Goal: Task Accomplishment & Management: Complete application form

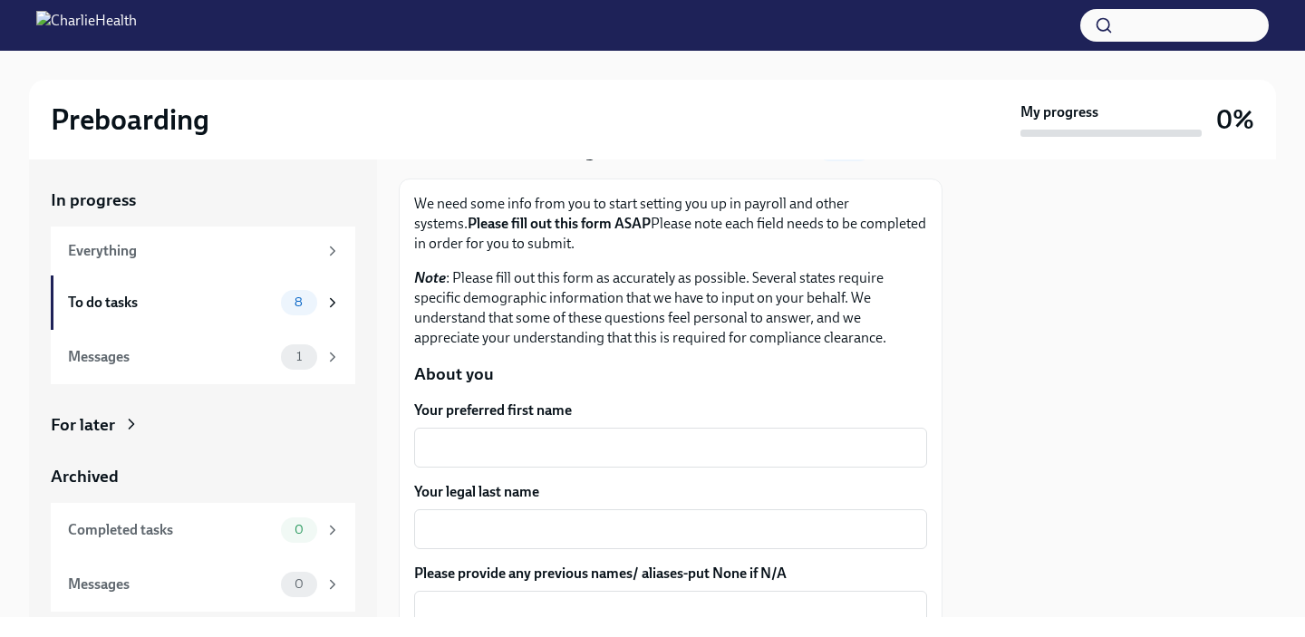
scroll to position [135, 0]
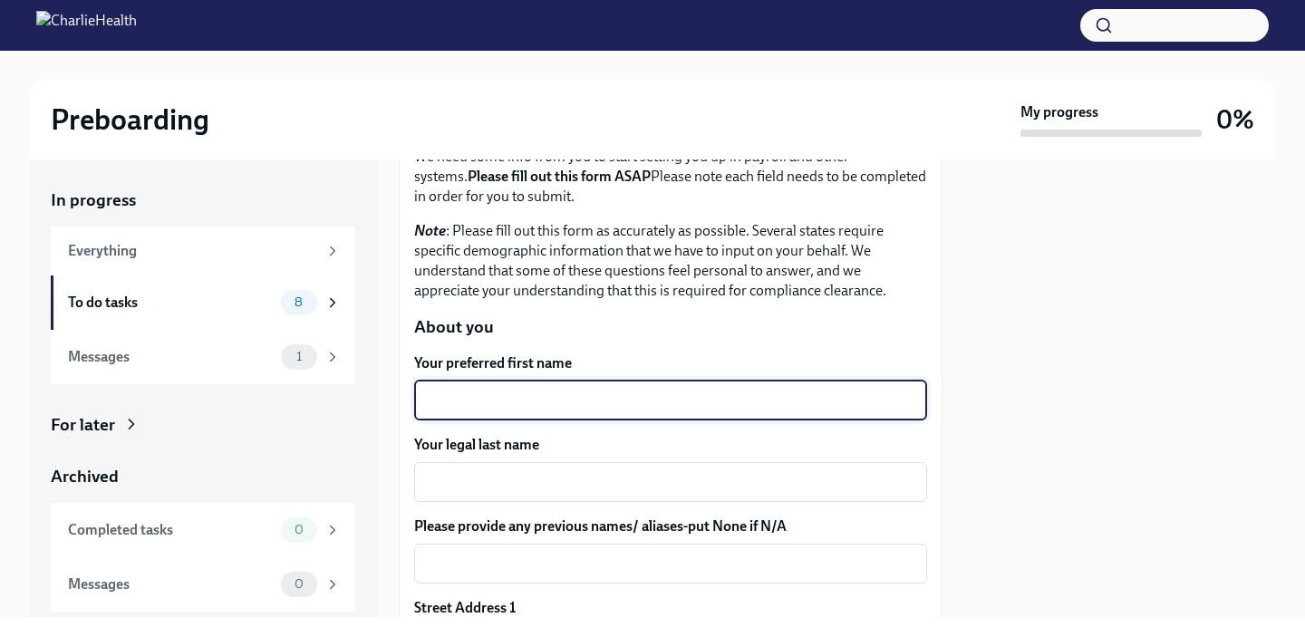
click at [616, 402] on textarea "Your preferred first name" at bounding box center [670, 401] width 491 height 22
type textarea "[PERSON_NAME]"
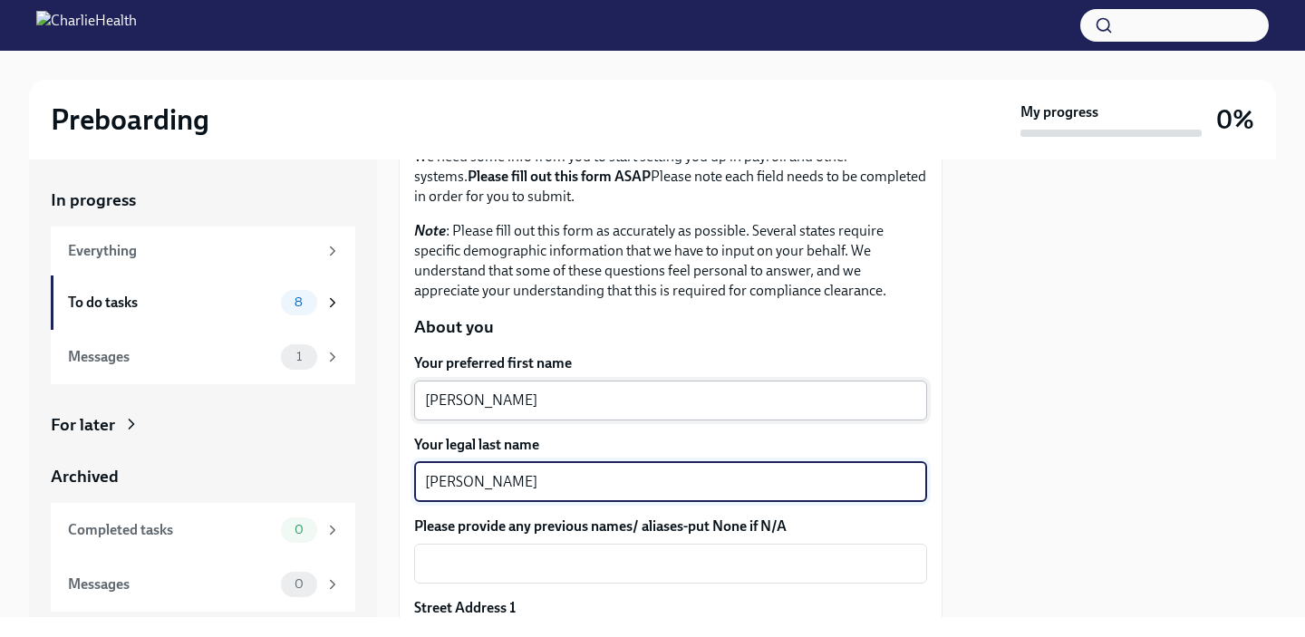
type textarea "[PERSON_NAME]"
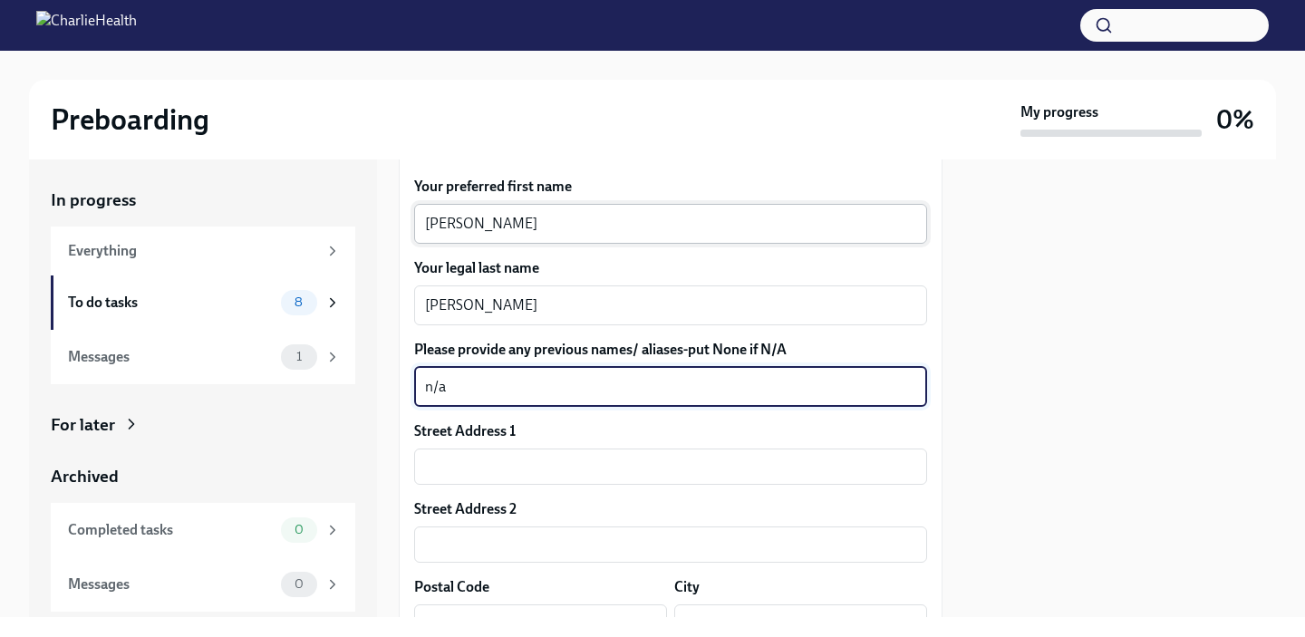
scroll to position [320, 0]
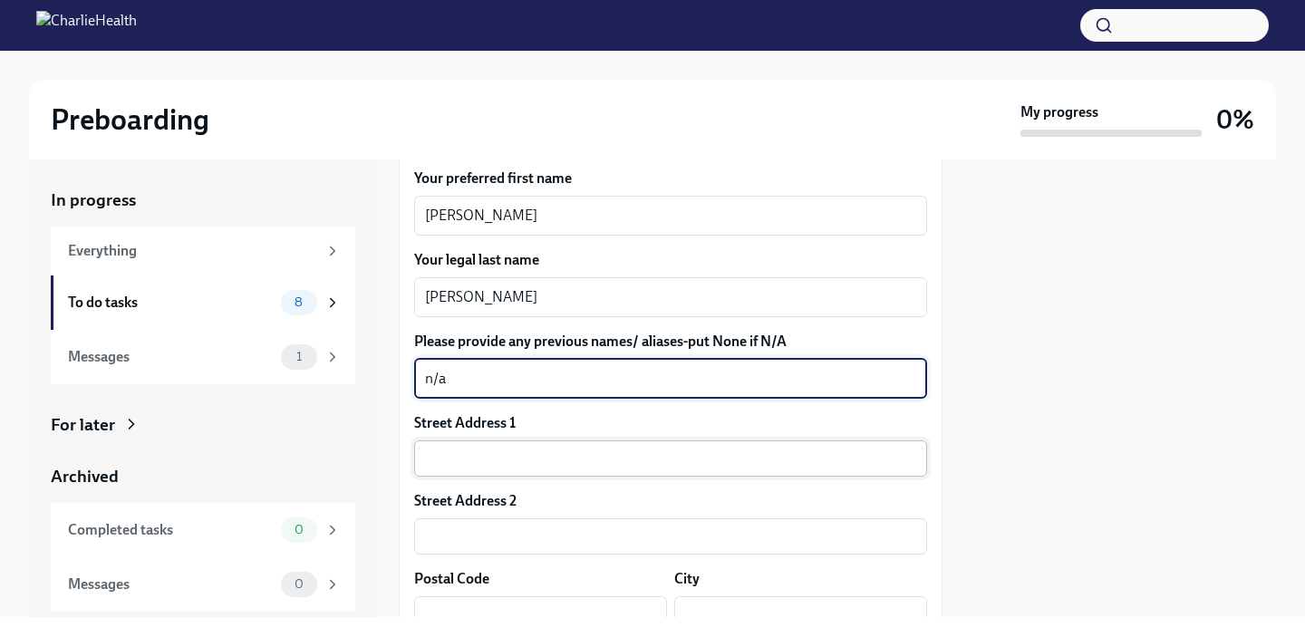
type textarea "n/a"
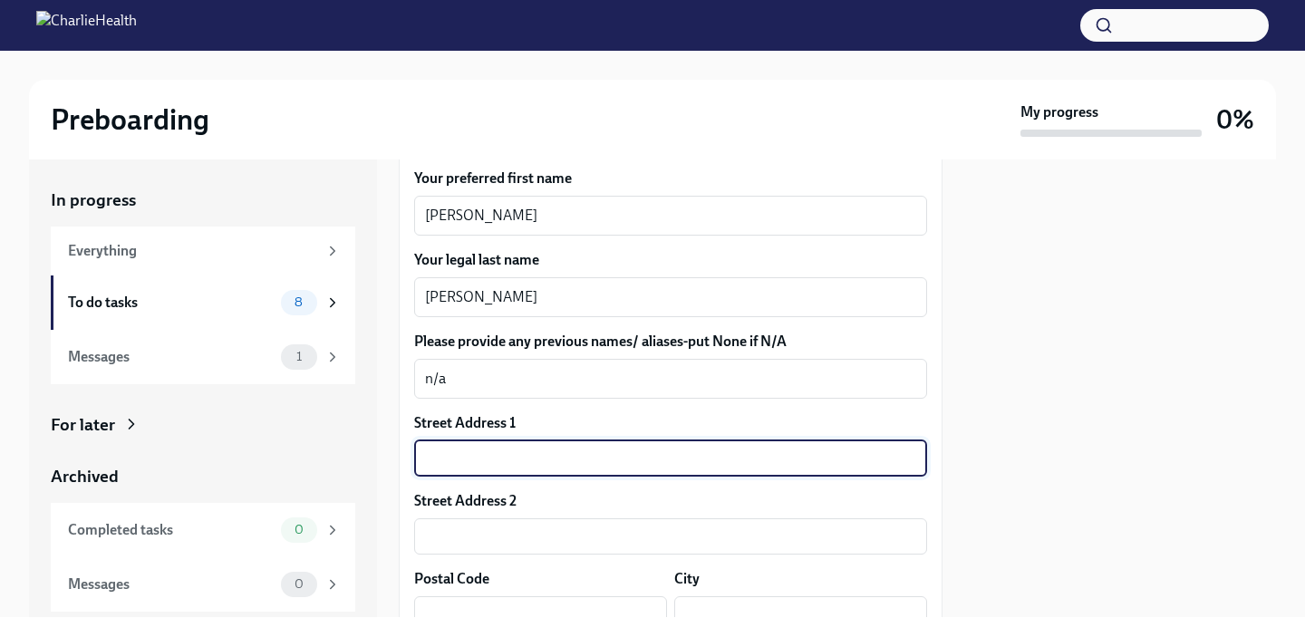
click at [514, 462] on input "text" at bounding box center [670, 458] width 513 height 36
type input "[STREET_ADDRESS][PERSON_NAME]"
click at [583, 434] on div "Street Address [STREET_ADDRESS][PERSON_NAME] ​" at bounding box center [670, 444] width 513 height 63
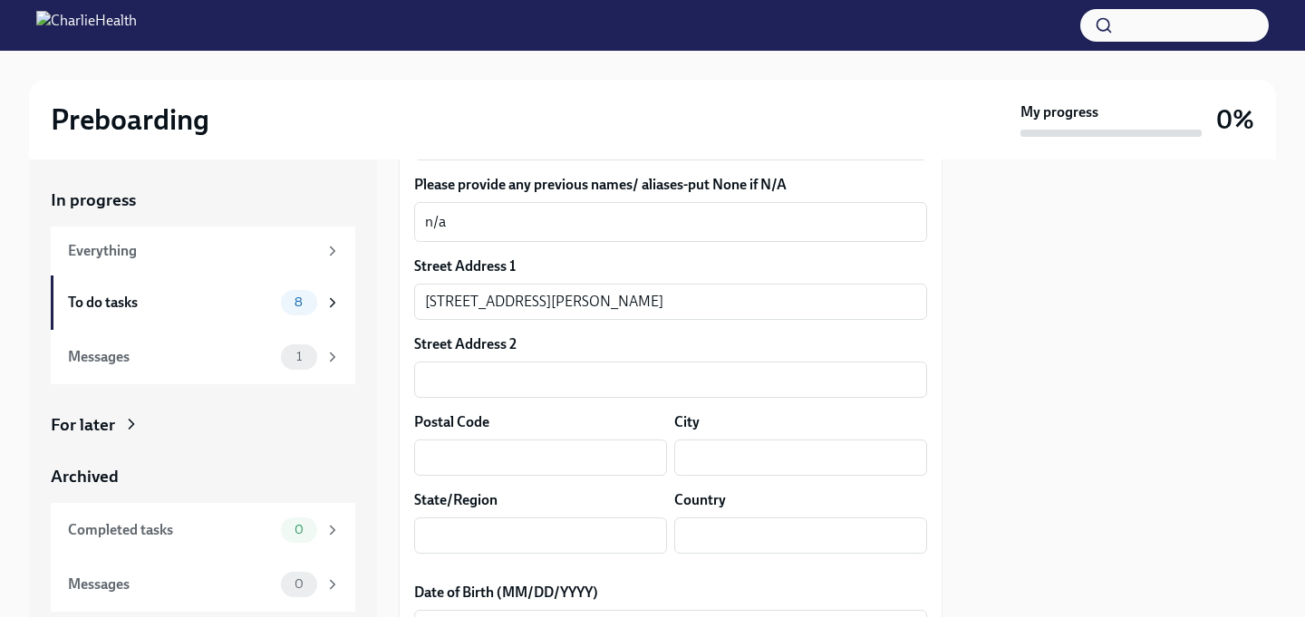
scroll to position [482, 0]
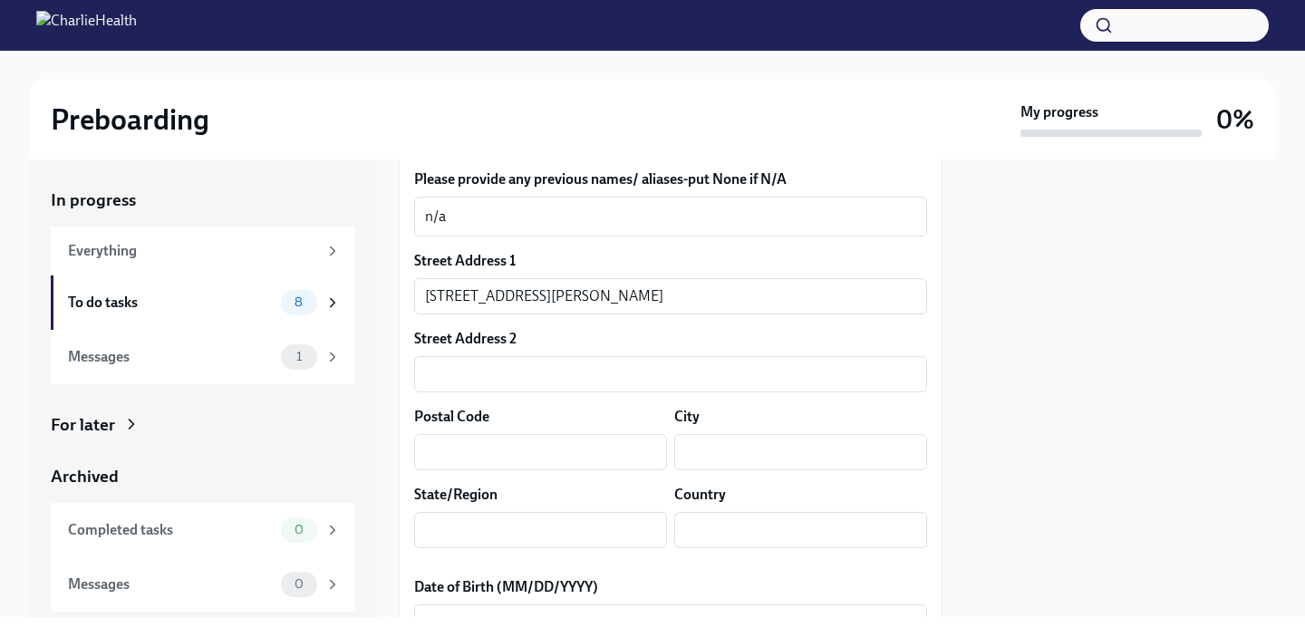
click at [499, 472] on div "Street Address 1 [STREET_ADDRESS][GEOGRAPHIC_DATA][PERSON_NAME] Address 2 ​ Pos…" at bounding box center [670, 407] width 513 height 312
click at [499, 461] on input "text" at bounding box center [540, 452] width 253 height 36
type input "58504"
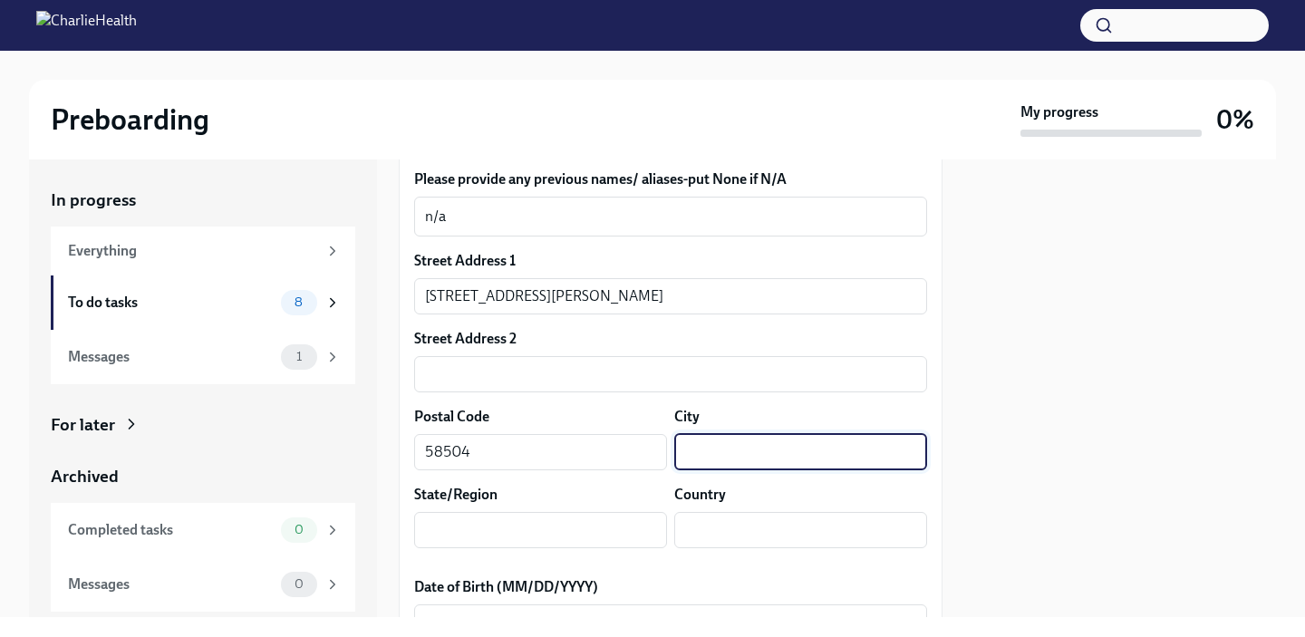
click at [732, 468] on input "text" at bounding box center [800, 452] width 253 height 36
type input "bismarck"
click at [530, 552] on div "Street Address 1 [STREET_ADDRESS][GEOGRAPHIC_DATA][PERSON_NAME] Address 2 ​ Pos…" at bounding box center [670, 407] width 513 height 312
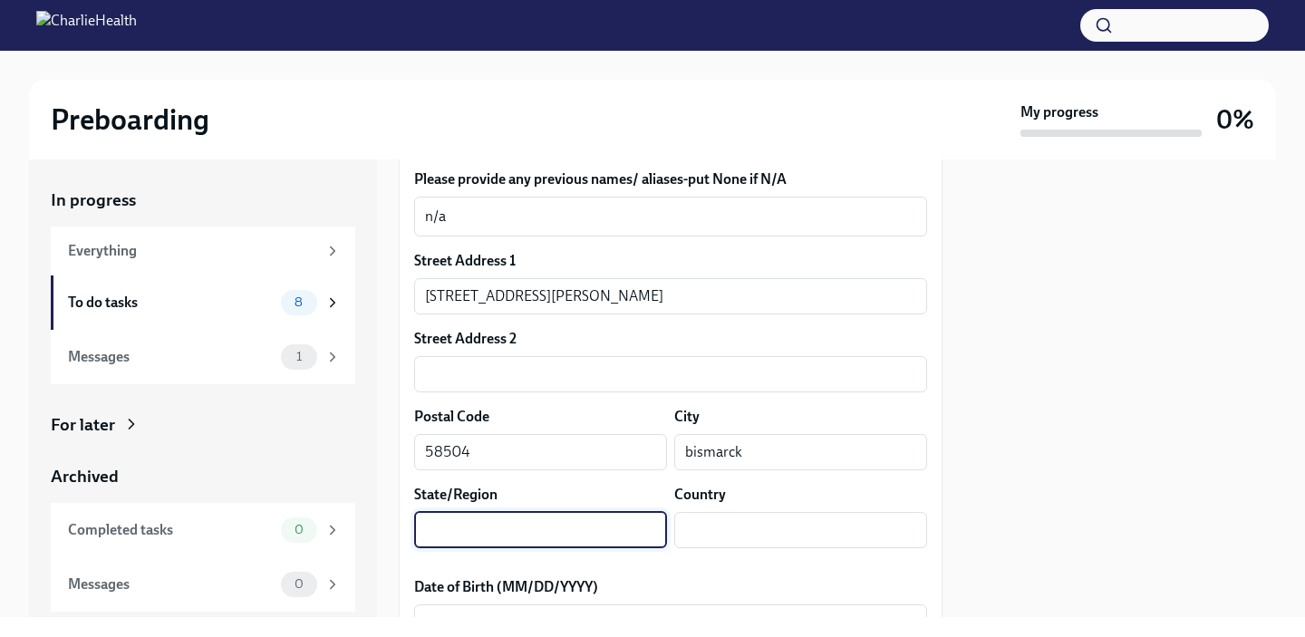
click at [529, 540] on input "text" at bounding box center [540, 530] width 253 height 36
type input "nd"
click at [724, 550] on div "Street Address 1 [STREET_ADDRESS][GEOGRAPHIC_DATA][PERSON_NAME] Address 2 ​ Pos…" at bounding box center [670, 407] width 513 height 312
click at [725, 536] on input "text" at bounding box center [800, 530] width 253 height 36
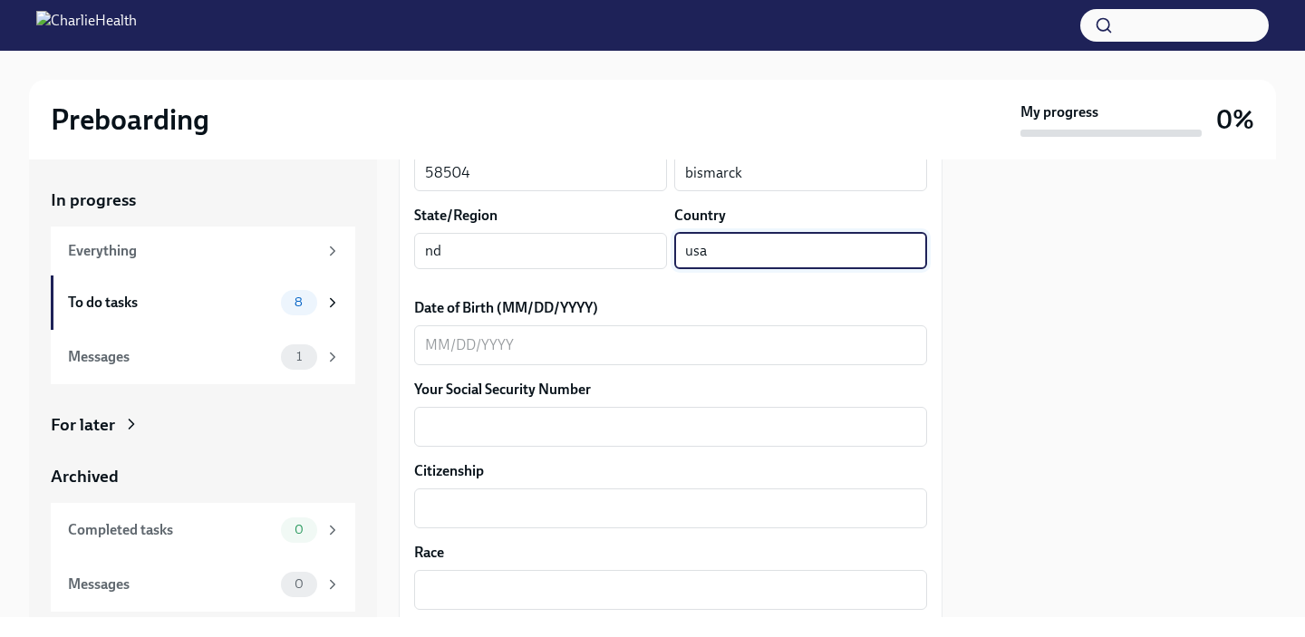
scroll to position [763, 0]
type input "usa"
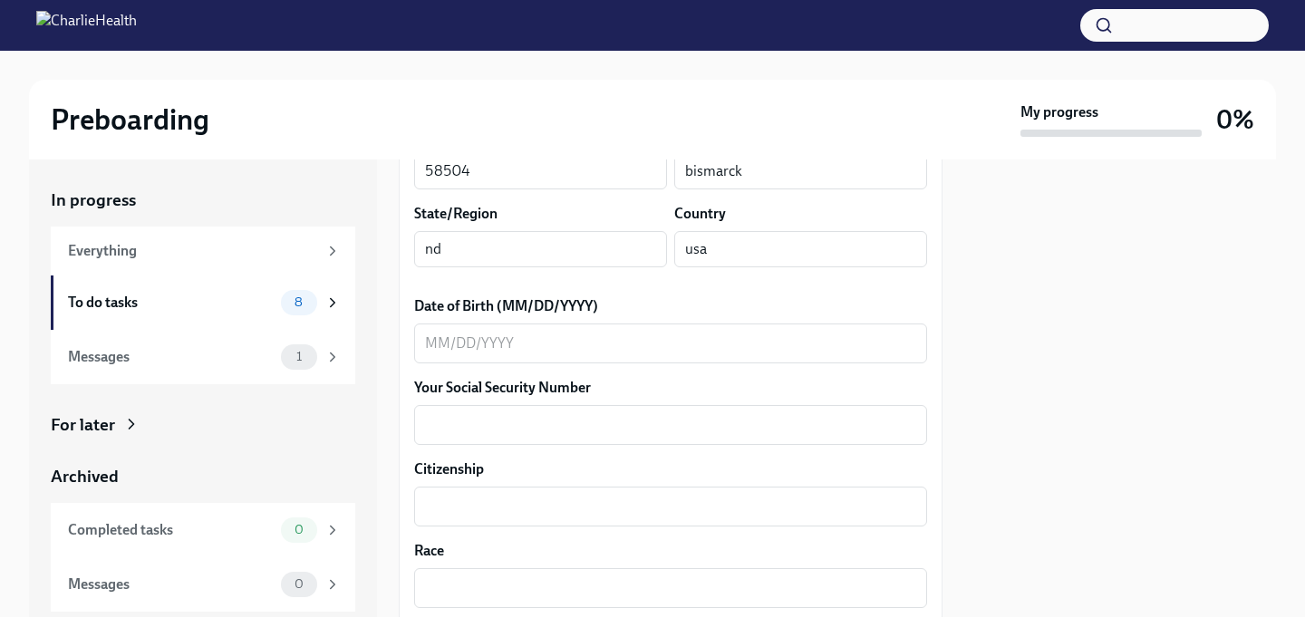
click at [517, 321] on div "Date of Birth (MM/DD/YYYY) x ​" at bounding box center [670, 329] width 513 height 67
click at [517, 344] on textarea "Date of Birth (MM/DD/YYYY)" at bounding box center [670, 344] width 491 height 22
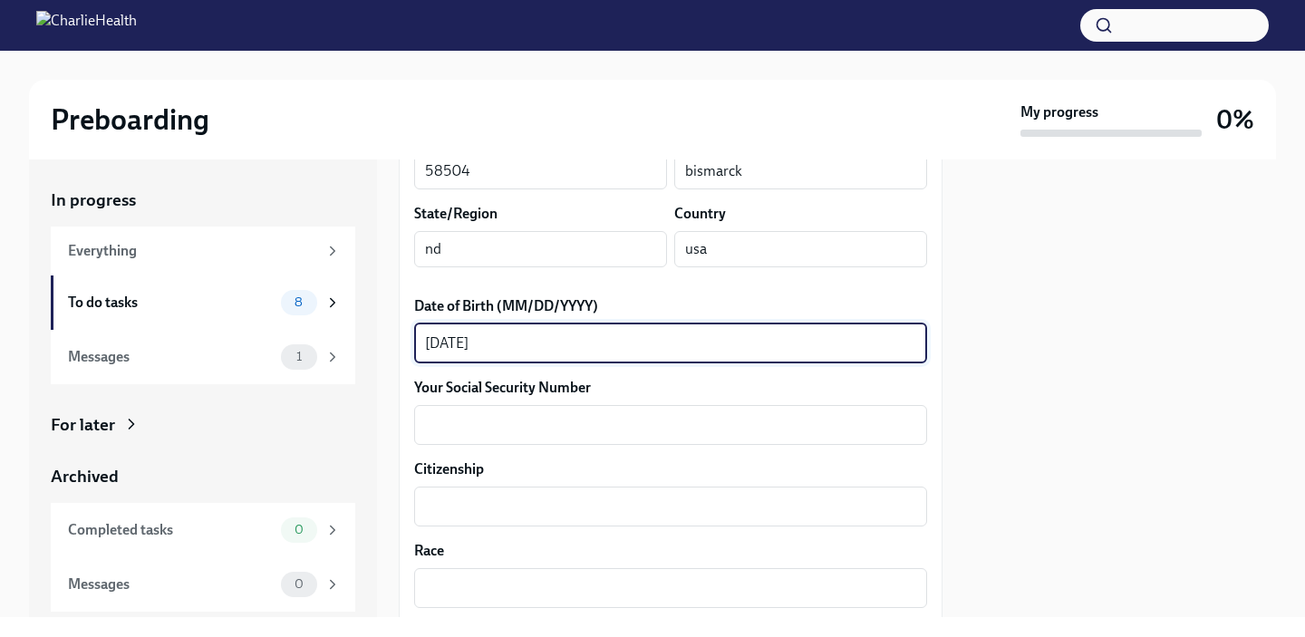
scroll to position [829, 0]
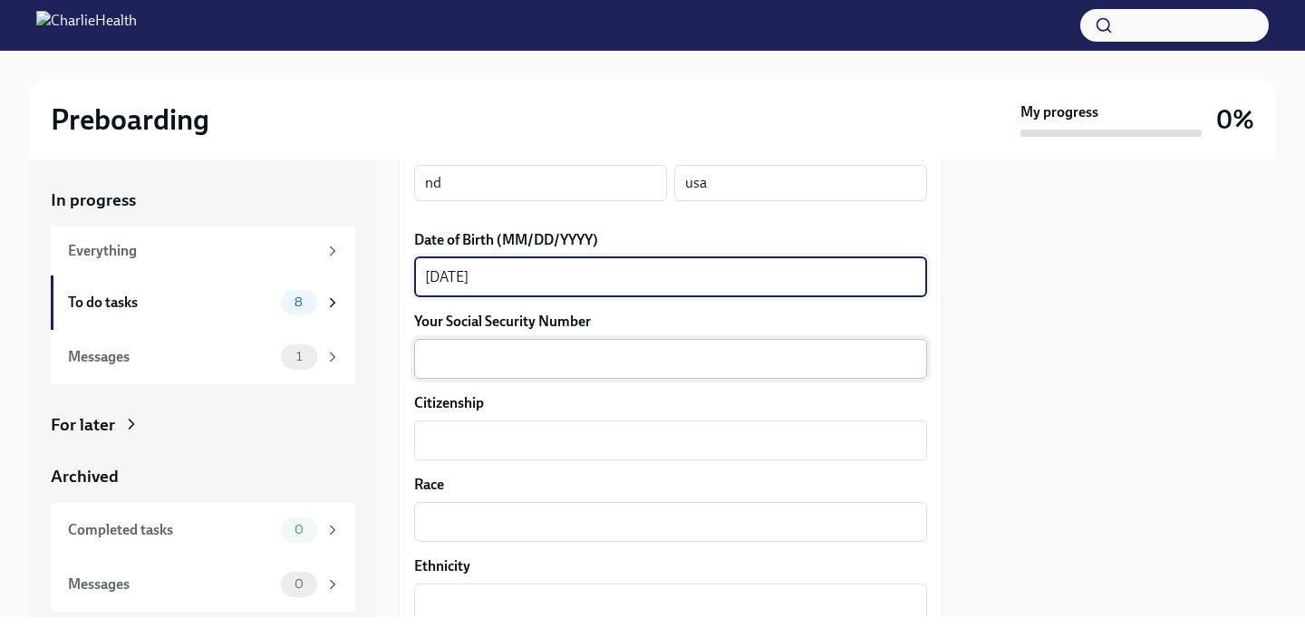
type textarea "[DATE]"
click at [435, 356] on textarea "Your Social Security Number" at bounding box center [670, 359] width 491 height 22
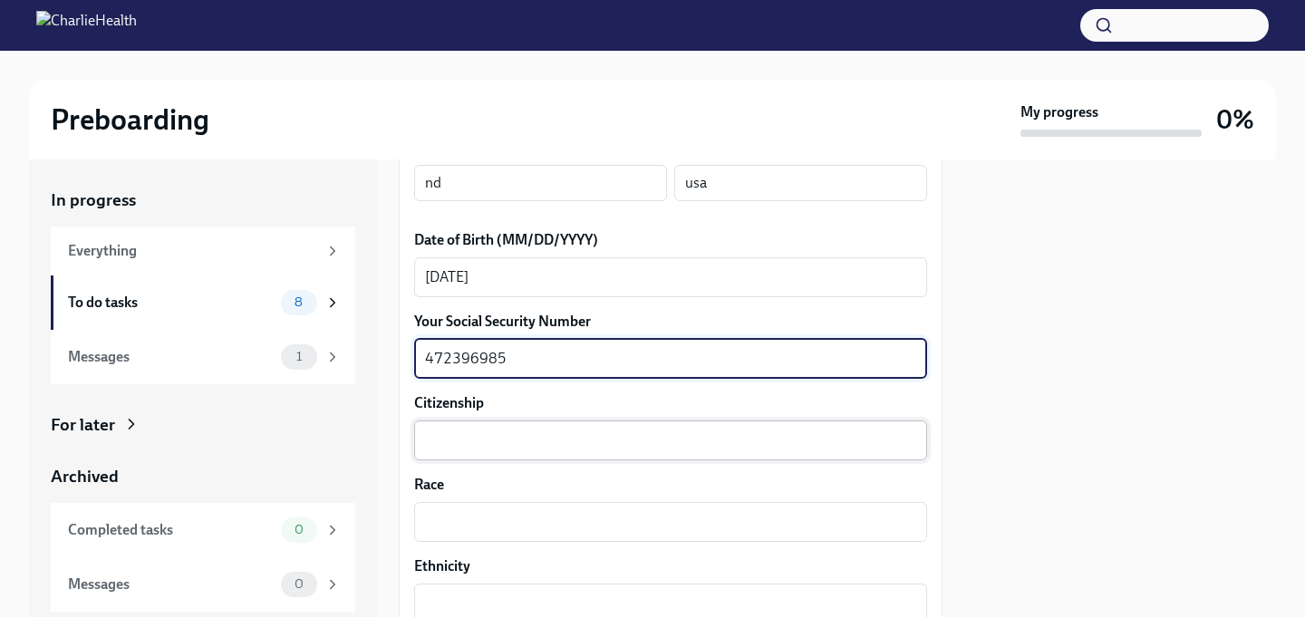
type textarea "472396985"
click at [452, 431] on textarea "Citizenship" at bounding box center [670, 441] width 491 height 22
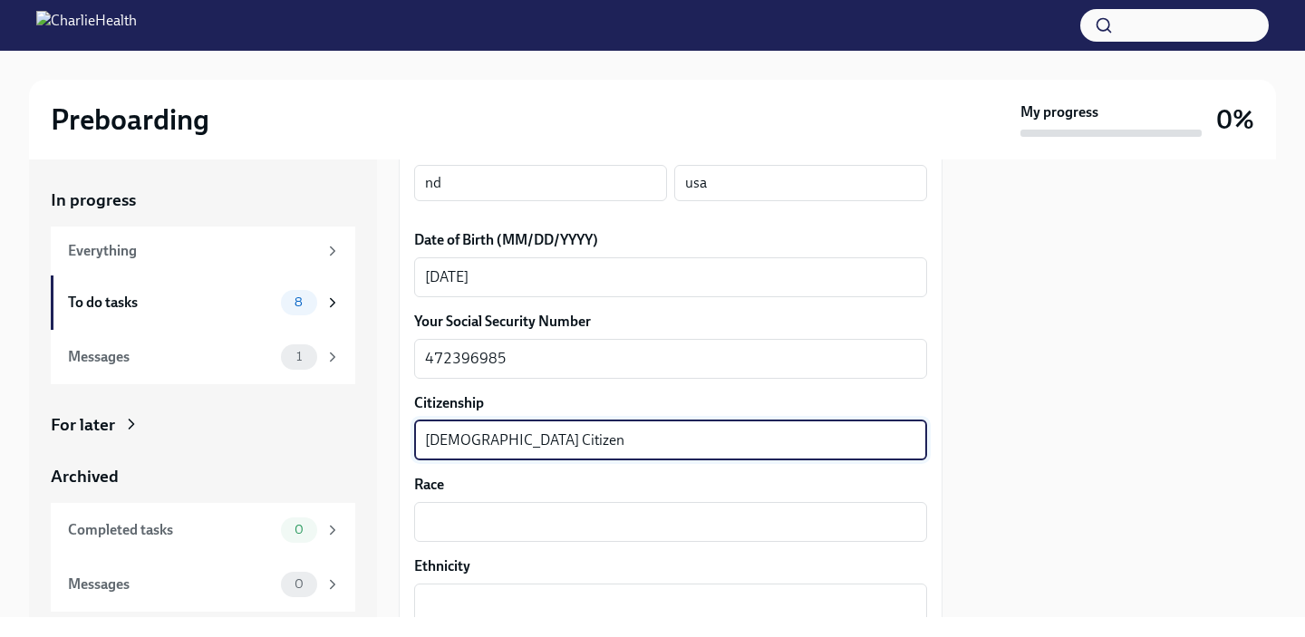
type textarea "[DEMOGRAPHIC_DATA] Citizen"
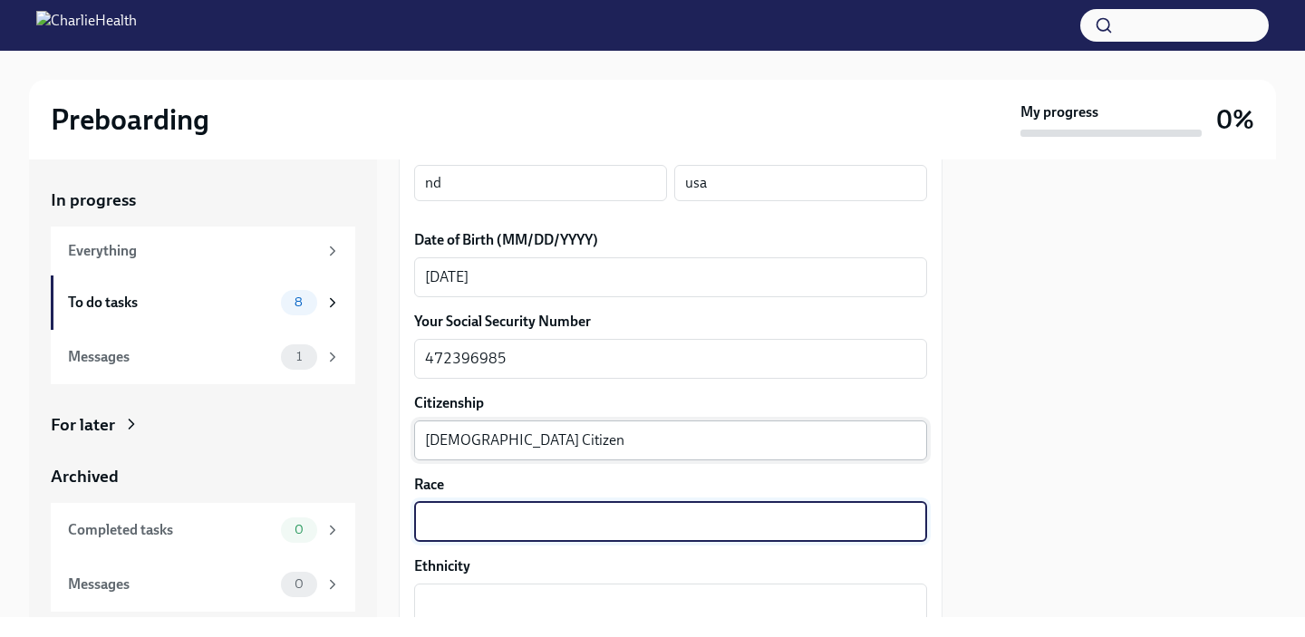
type textarea "C"
type textarea "White"
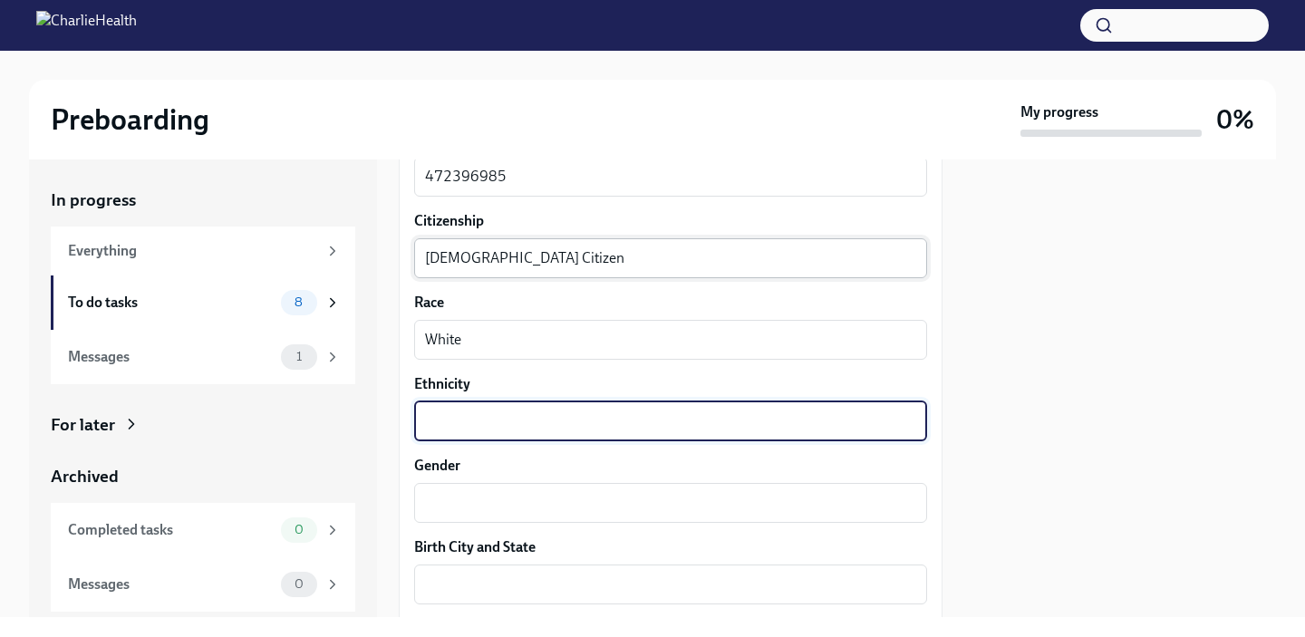
scroll to position [1015, 0]
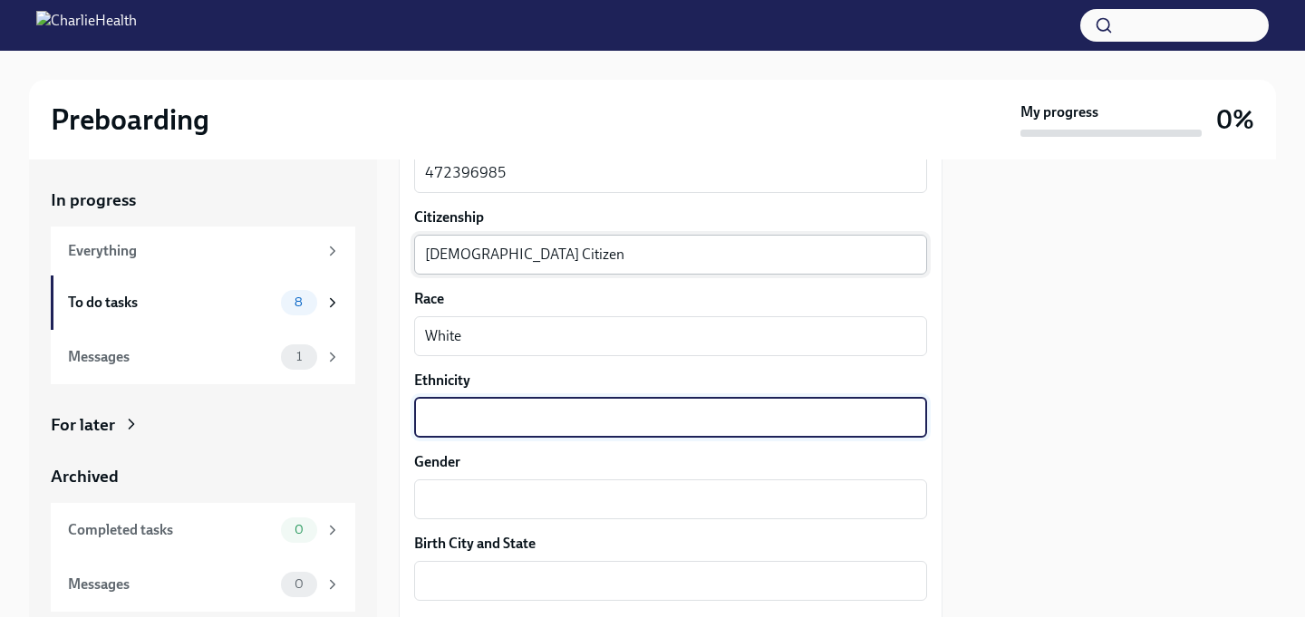
type textarea "W"
type textarea "Caucasian"
click at [459, 526] on div "Your preferred first name [PERSON_NAME] ​ Your legal last name [PERSON_NAME] x …" at bounding box center [670, 347] width 513 height 1747
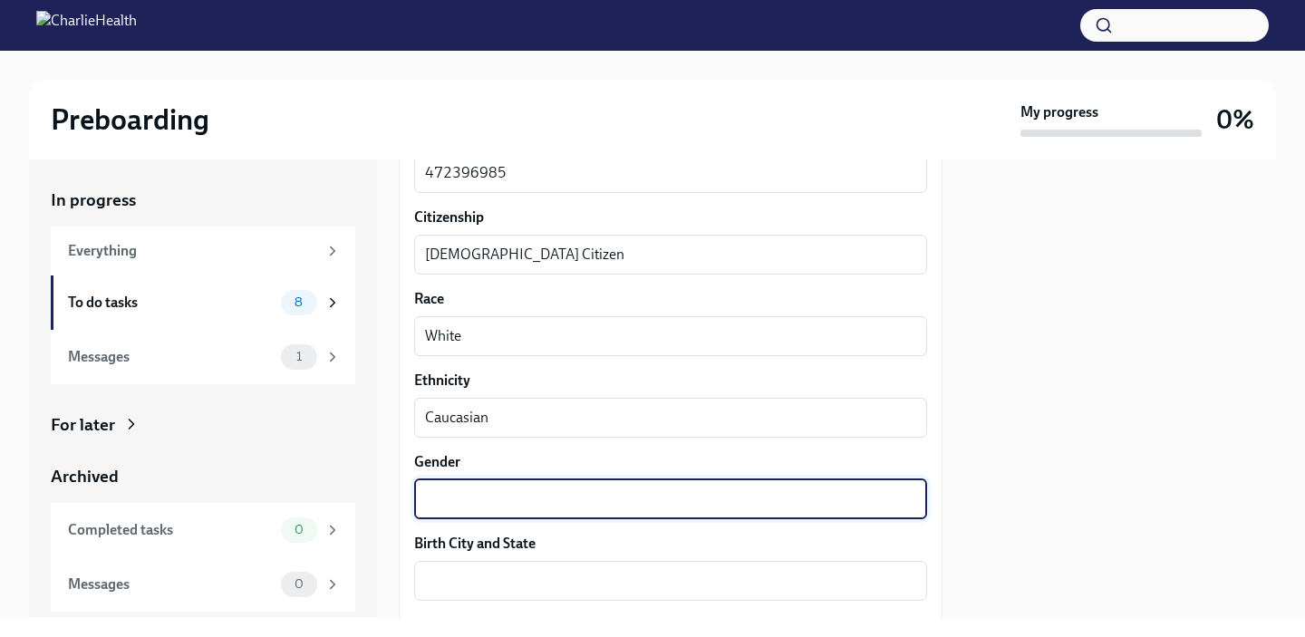
click at [461, 506] on textarea "Gender" at bounding box center [670, 499] width 491 height 22
type textarea "[DEMOGRAPHIC_DATA]"
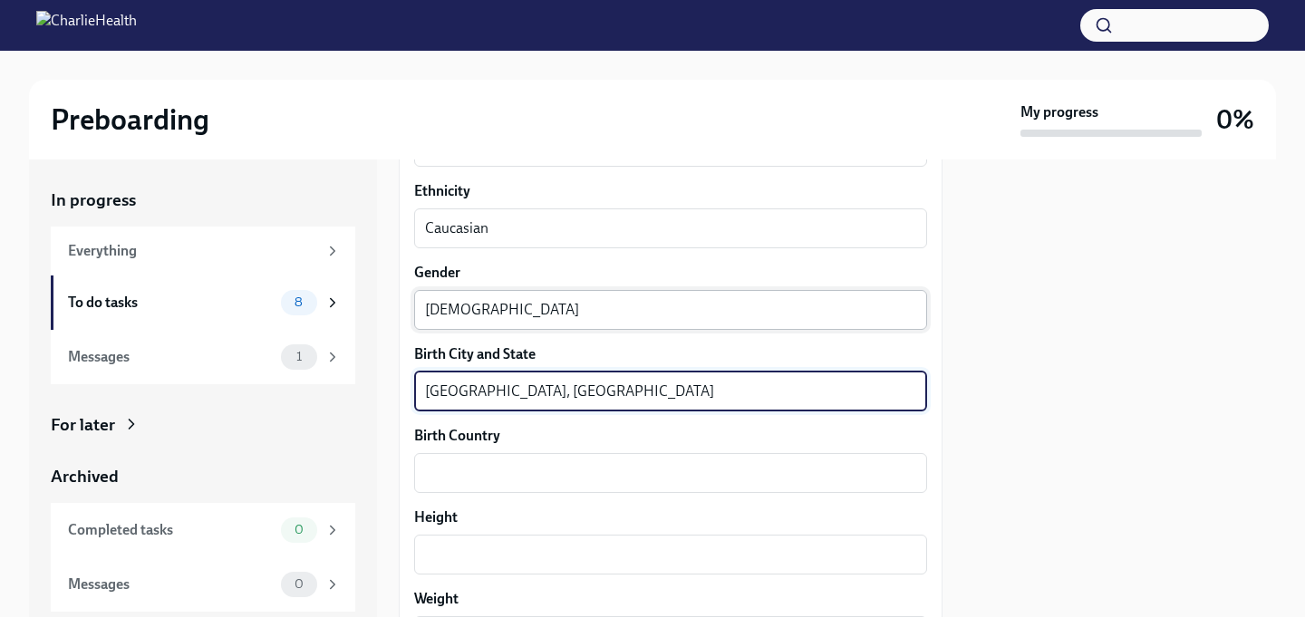
scroll to position [1242, 0]
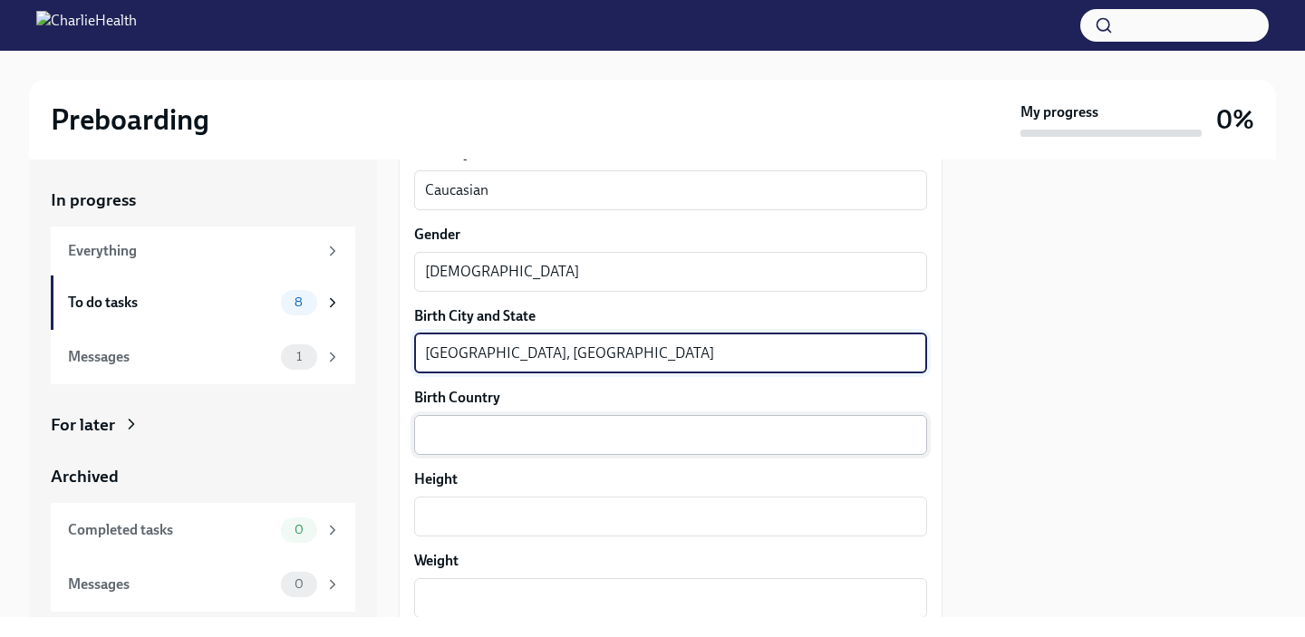
type textarea "[GEOGRAPHIC_DATA], [GEOGRAPHIC_DATA]"
click at [476, 423] on div "x ​" at bounding box center [670, 435] width 513 height 40
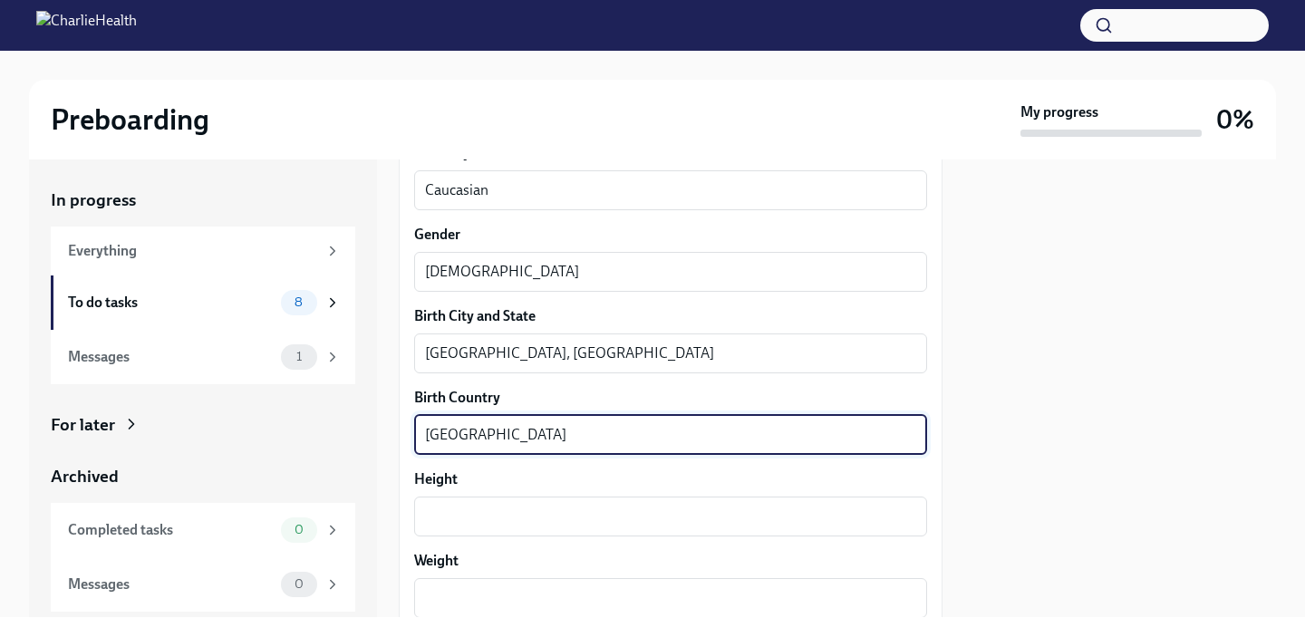
type textarea "[GEOGRAPHIC_DATA]"
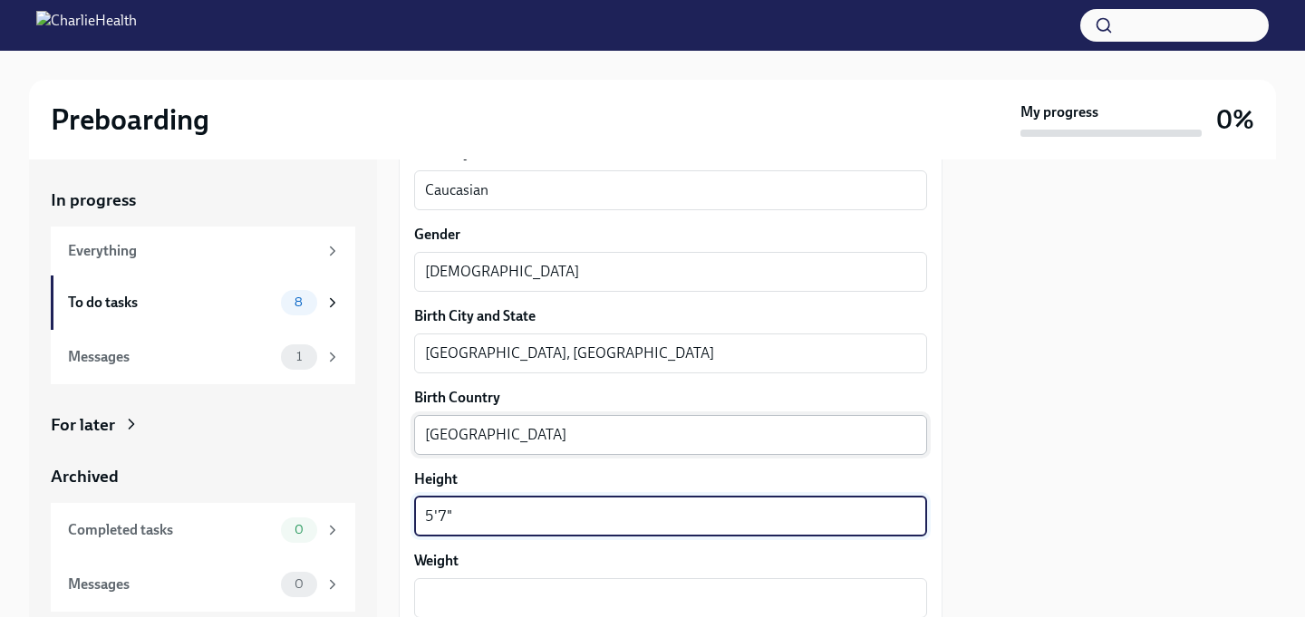
scroll to position [1336, 0]
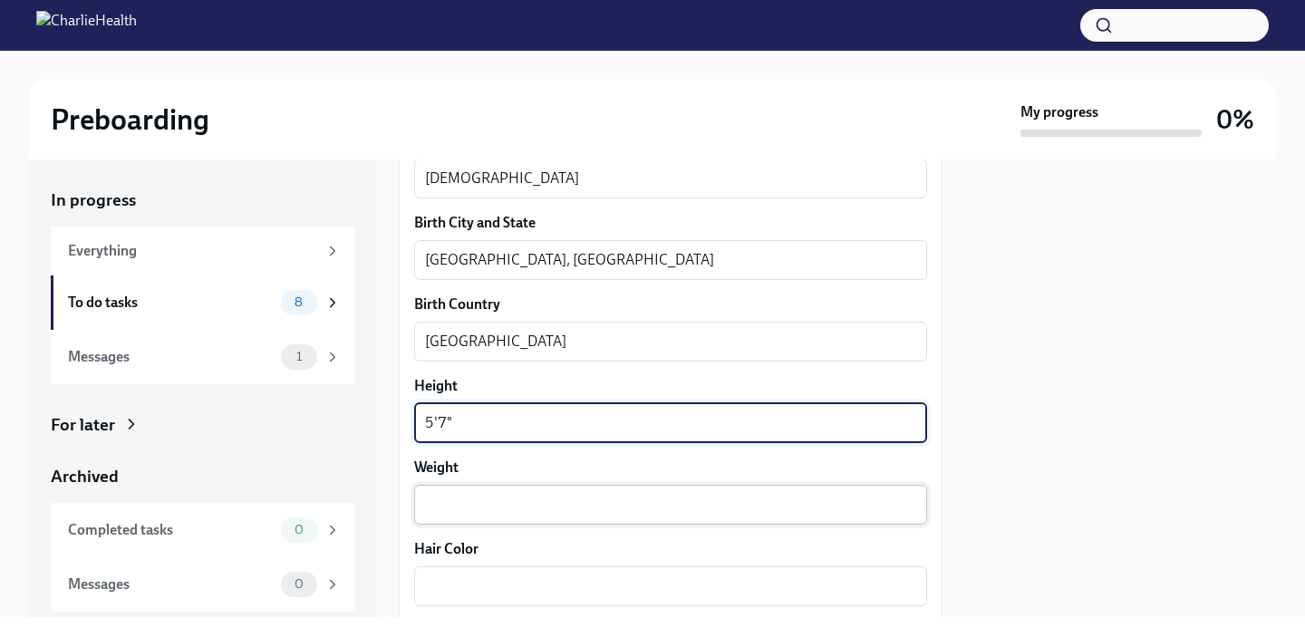
type textarea "5'7""
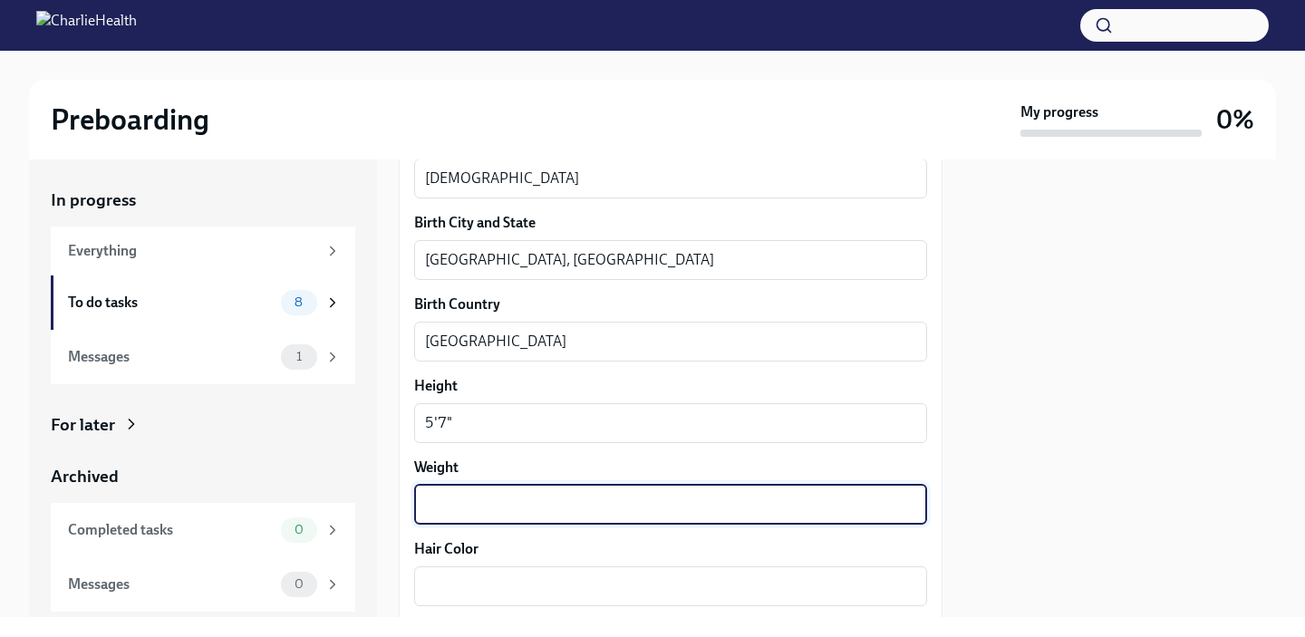
click at [509, 511] on textarea "Weight" at bounding box center [670, 505] width 491 height 22
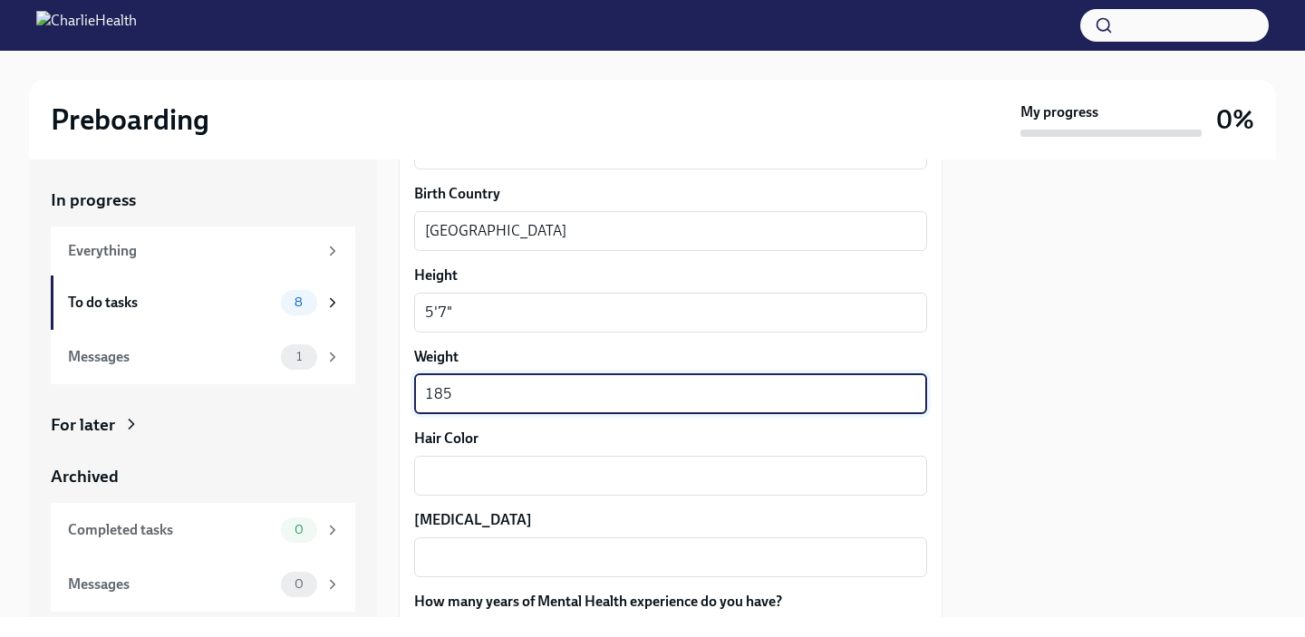
scroll to position [1458, 0]
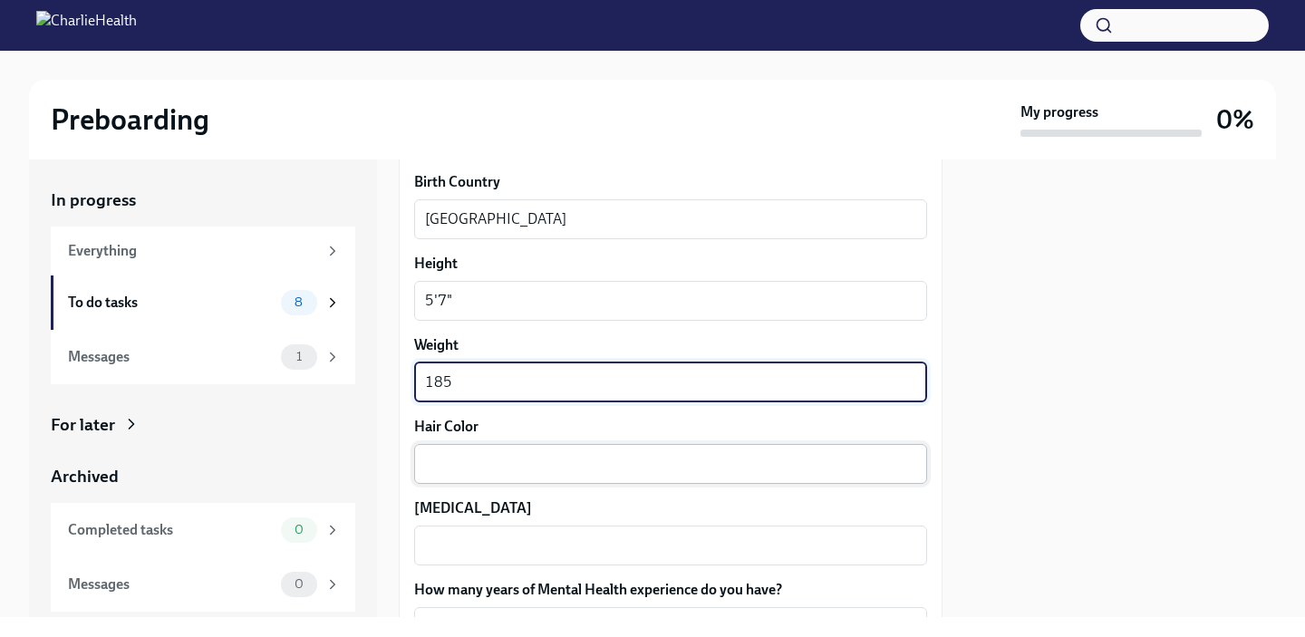
type textarea "185"
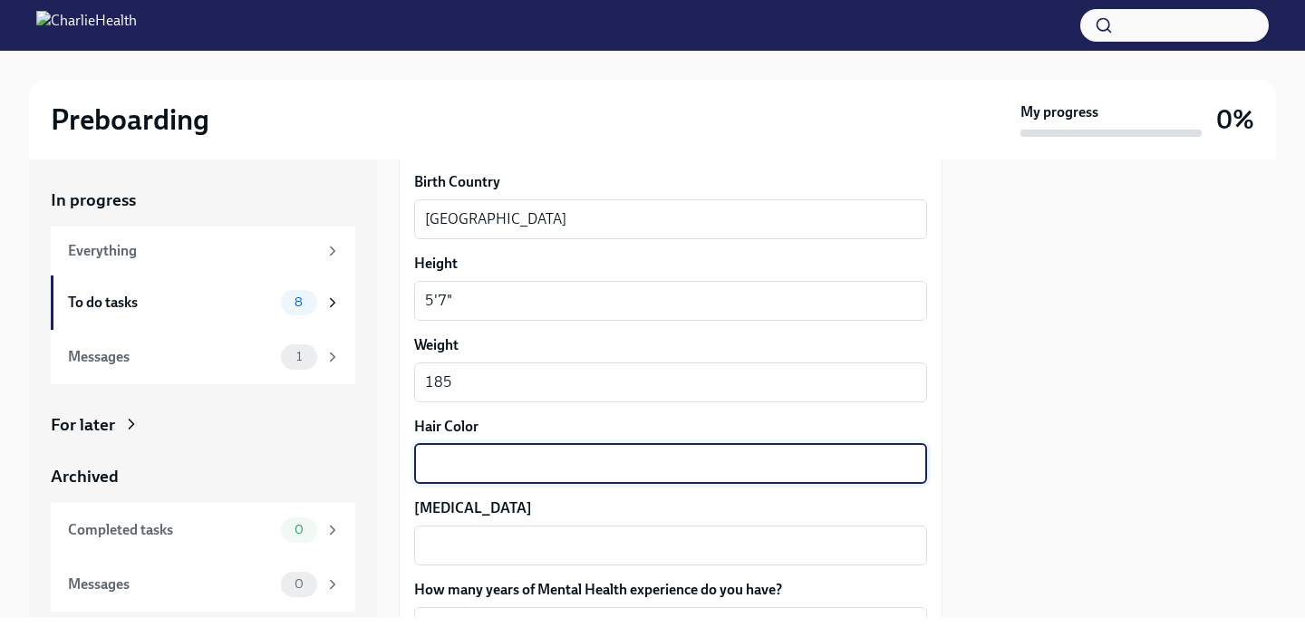
click at [496, 475] on textarea "Hair Color" at bounding box center [670, 464] width 491 height 22
type textarea "brown"
click at [493, 537] on textarea "[MEDICAL_DATA]" at bounding box center [670, 546] width 491 height 22
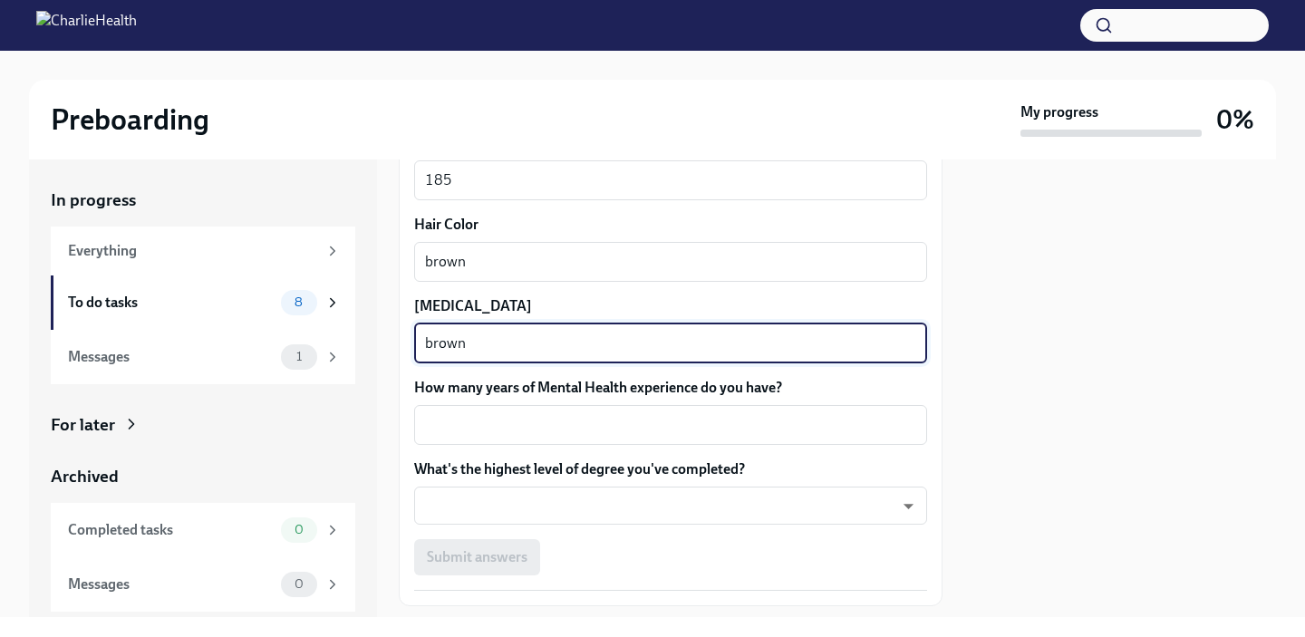
scroll to position [1680, 0]
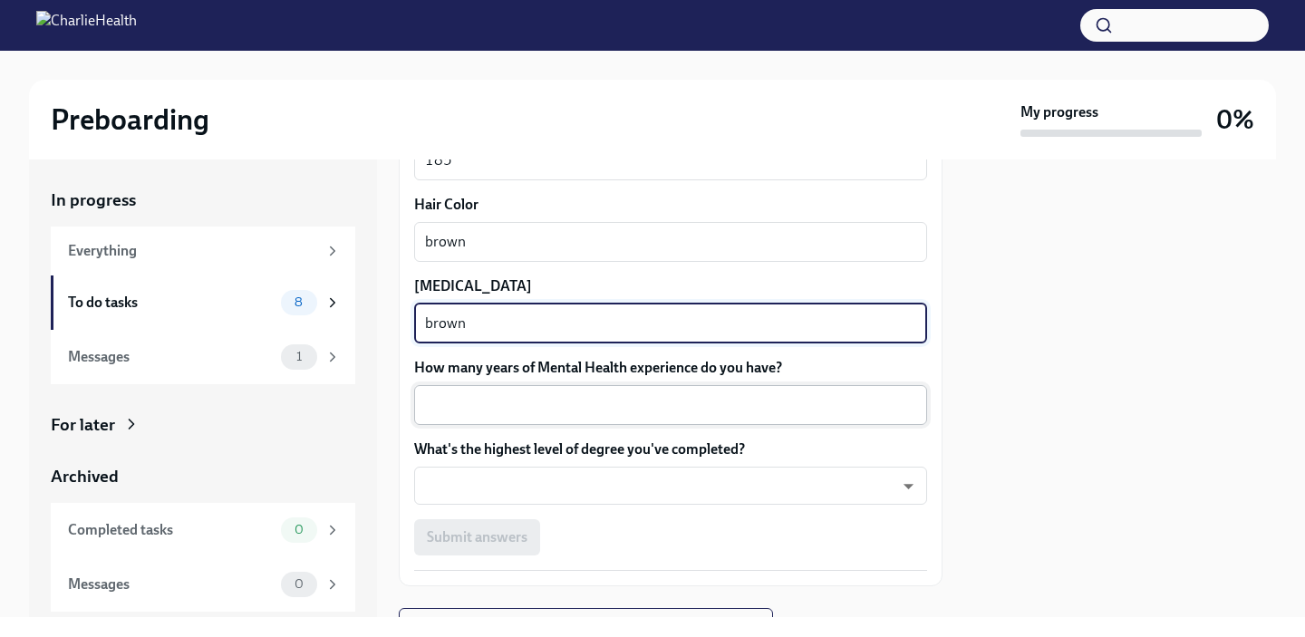
type textarea "brown"
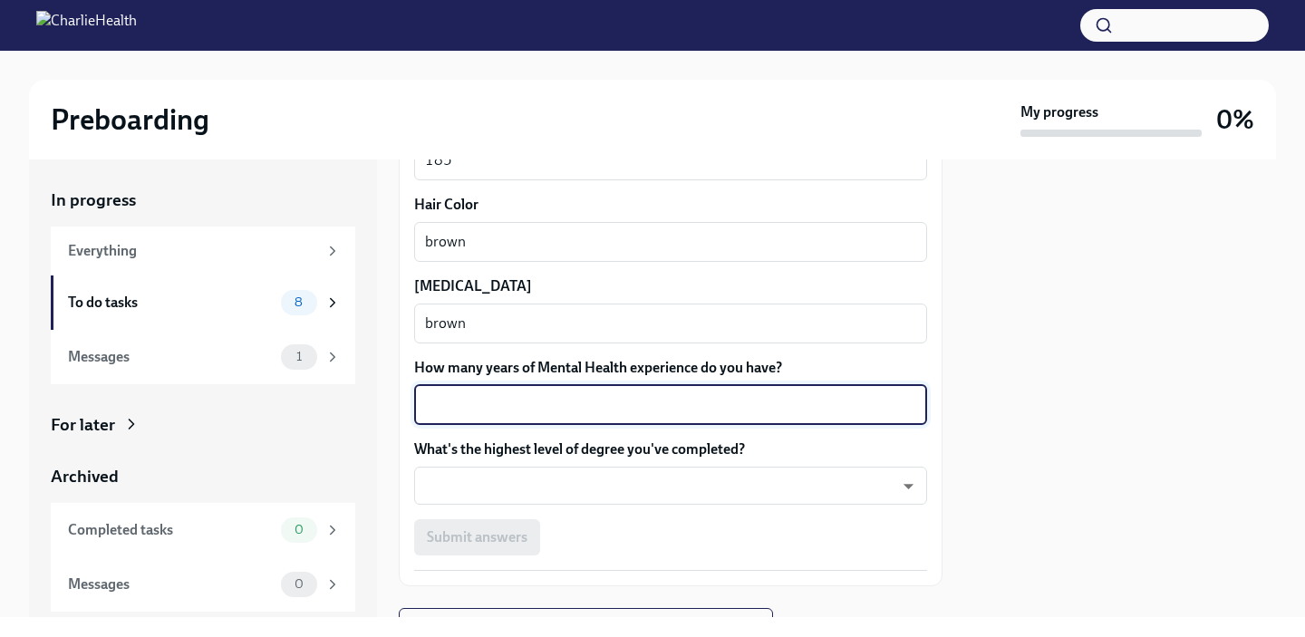
click at [486, 406] on textarea "How many years of Mental Health experience do you have?" at bounding box center [670, 405] width 491 height 22
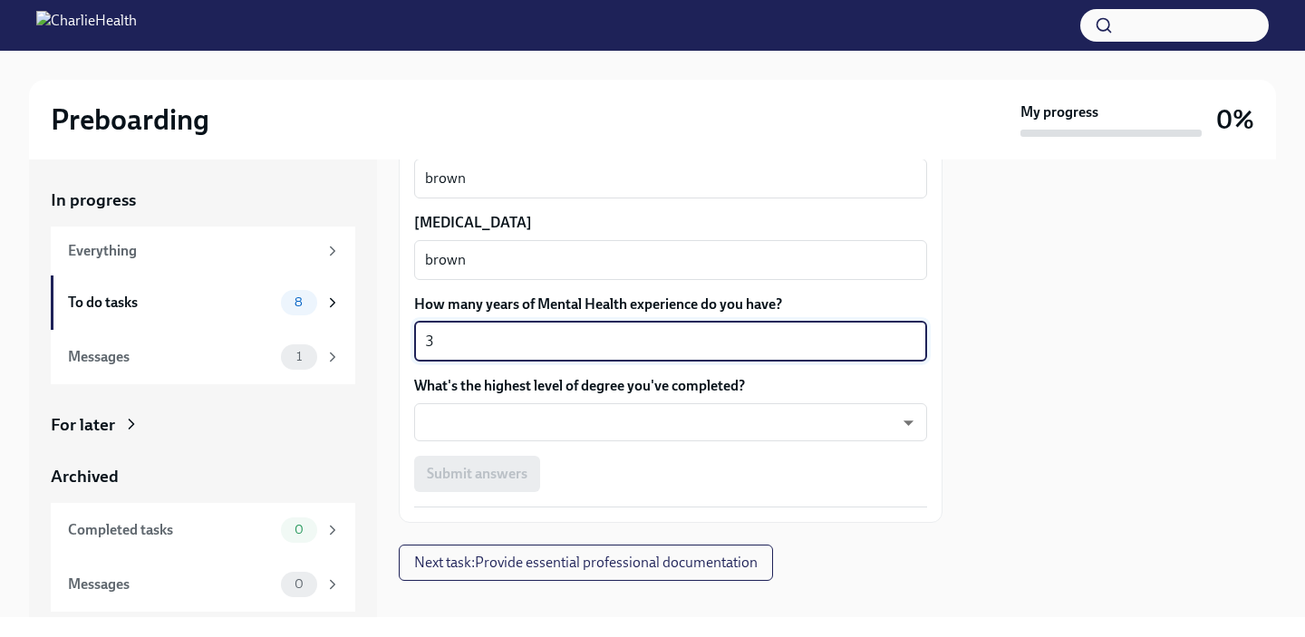
scroll to position [1766, 0]
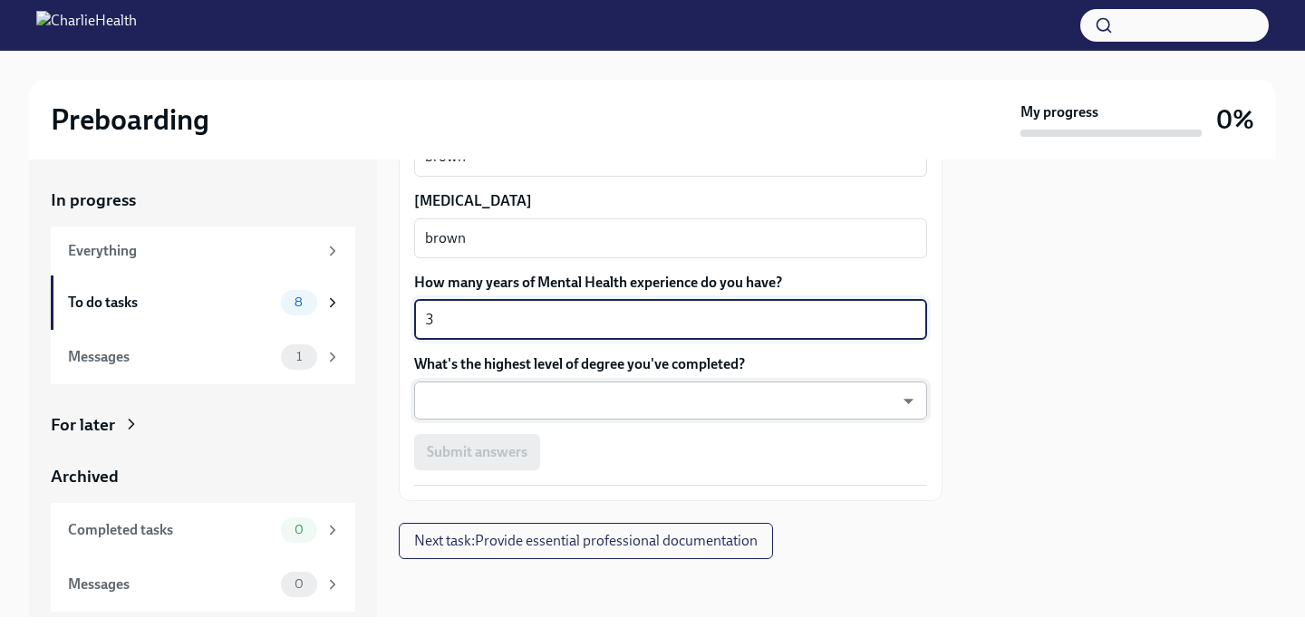
type textarea "3"
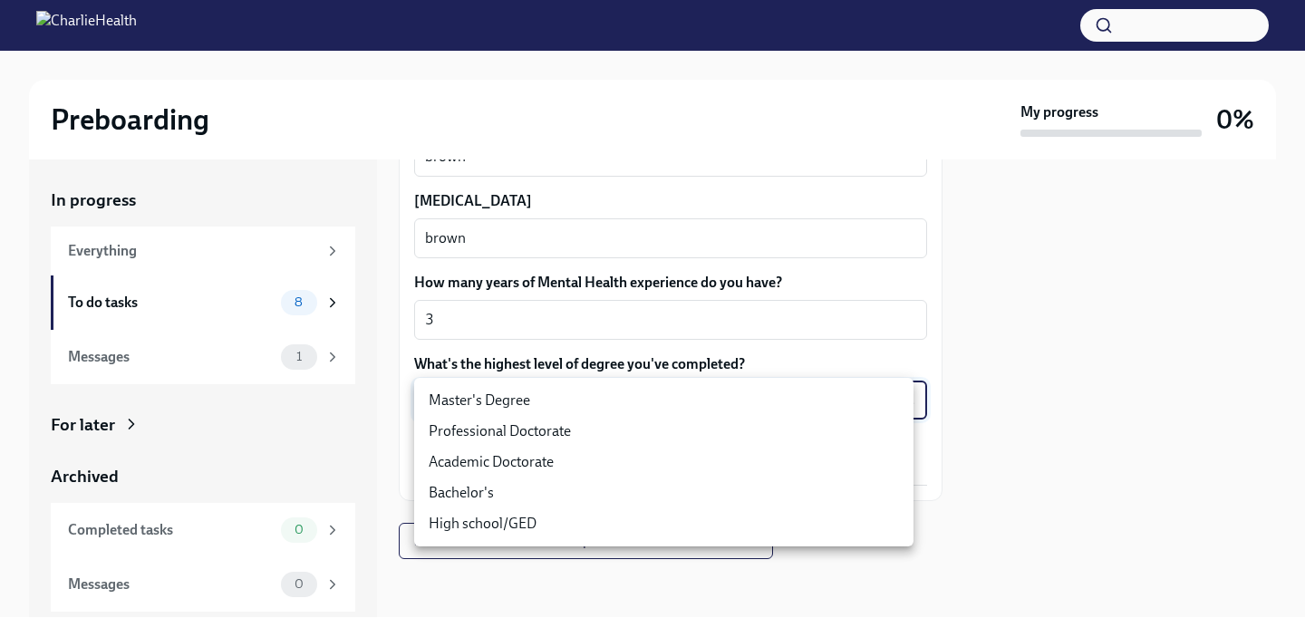
click at [544, 409] on body "Preboarding My progress 0% In progress Everything To do tasks 8 Messages 1 For …" at bounding box center [652, 318] width 1305 height 637
click at [517, 399] on li "Master's Degree" at bounding box center [663, 400] width 499 height 31
type input "2vBr-ghkD"
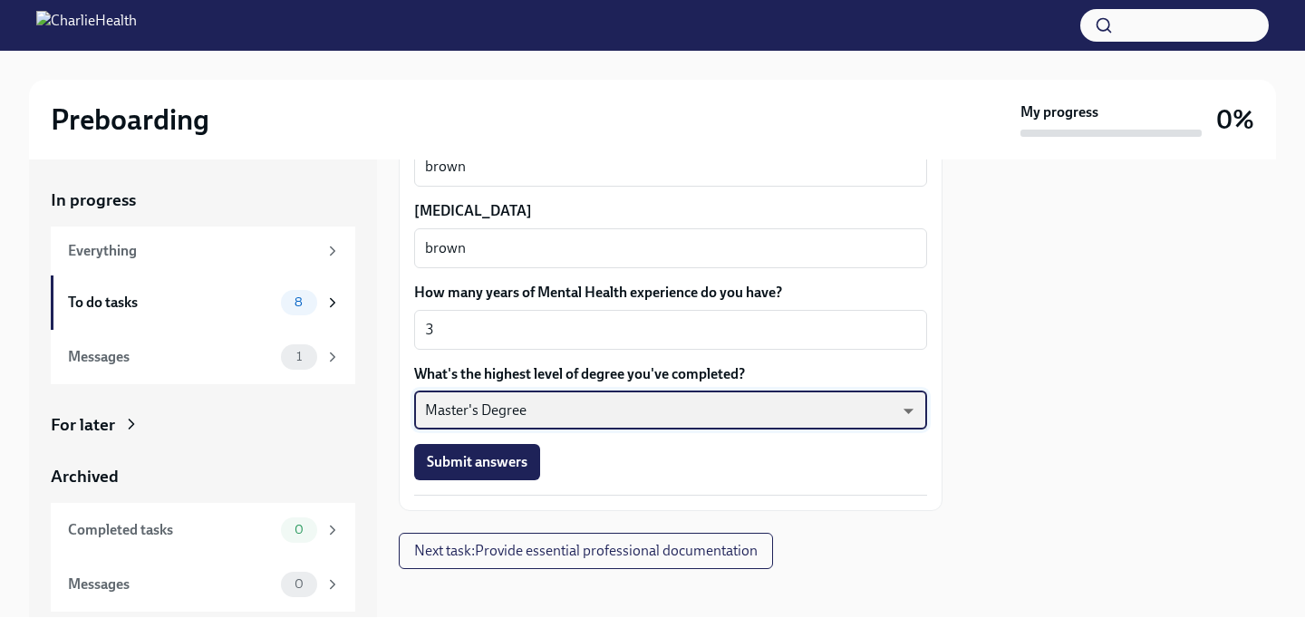
scroll to position [1757, 0]
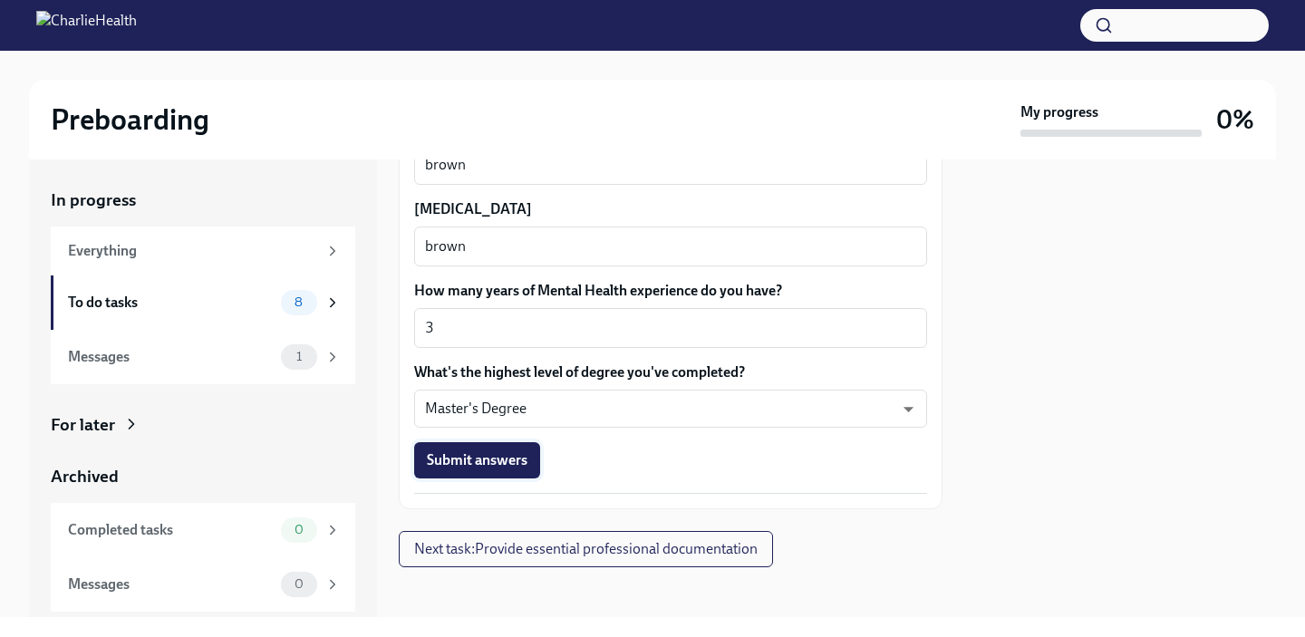
click at [503, 465] on span "Submit answers" at bounding box center [477, 460] width 101 height 18
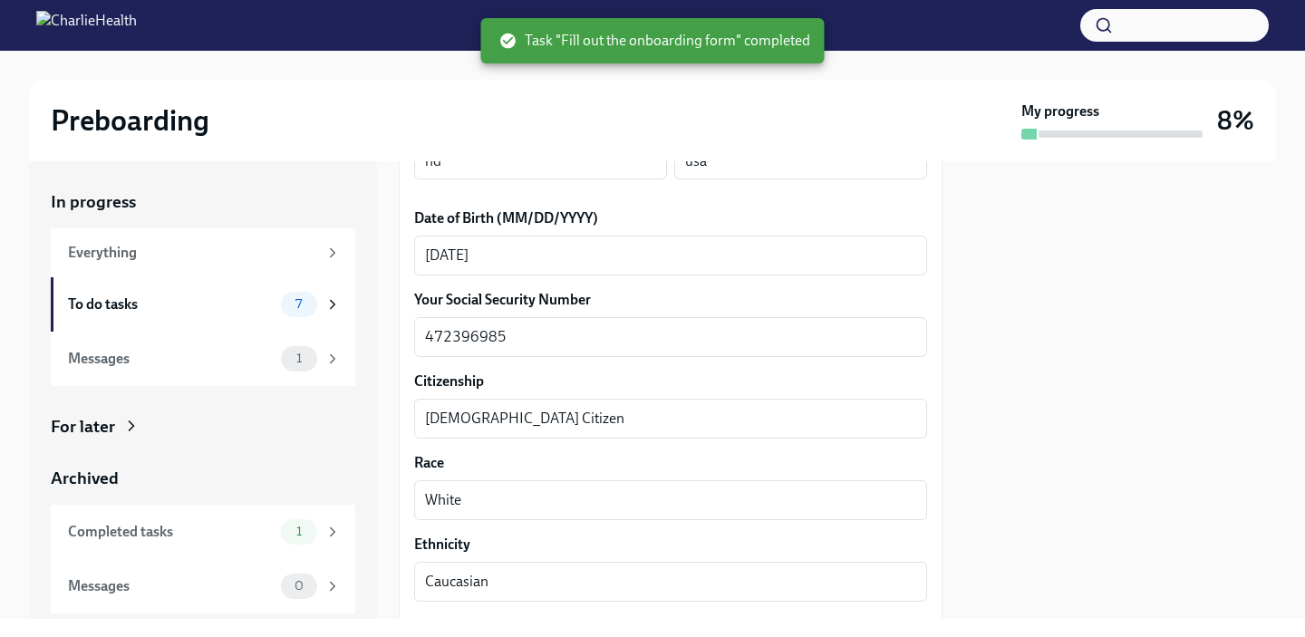
scroll to position [0, 0]
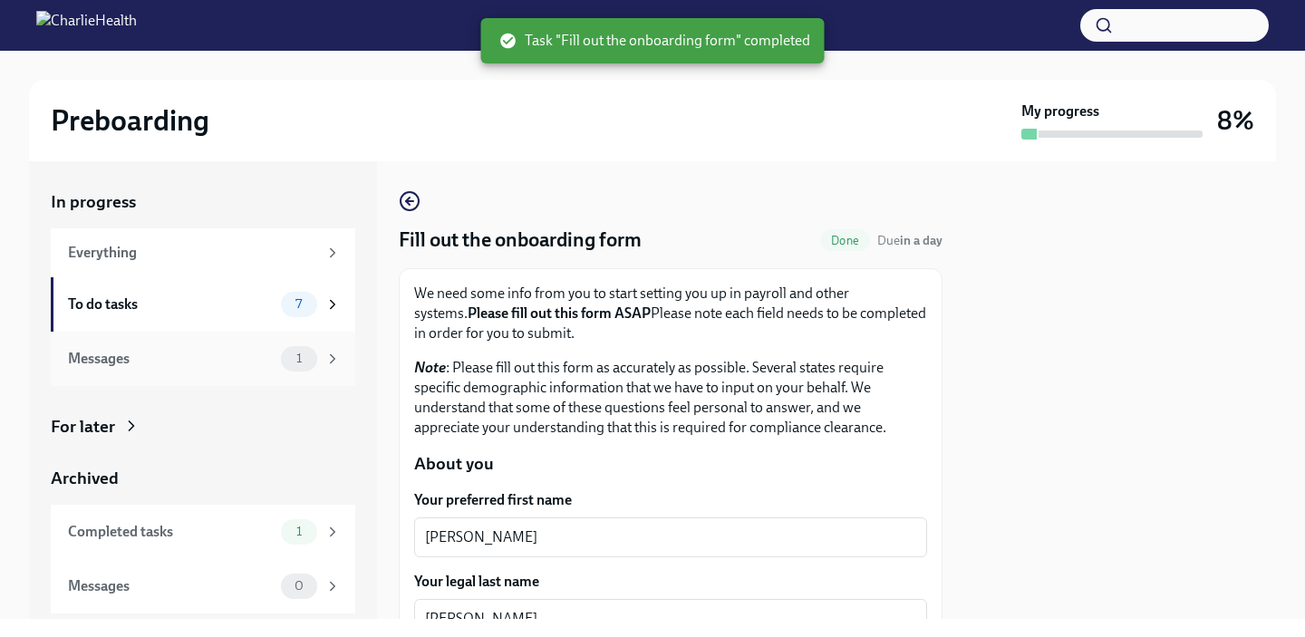
click at [313, 354] on span "1" at bounding box center [298, 359] width 27 height 14
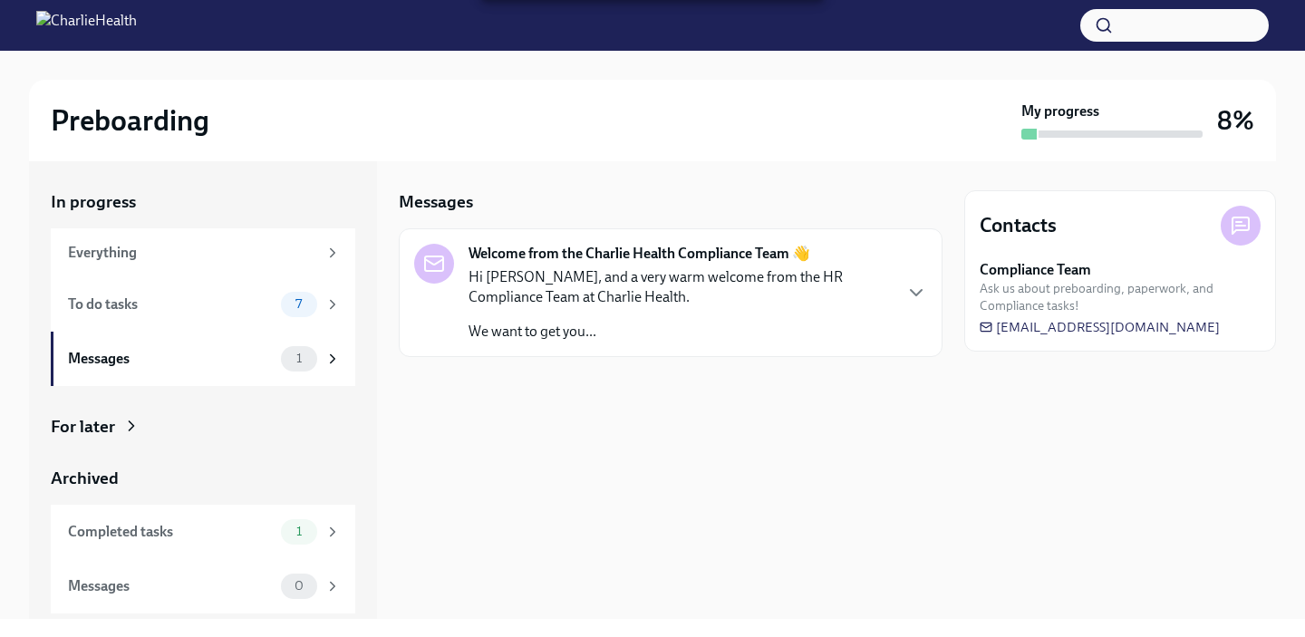
click at [642, 259] on strong "Welcome from the Charlie Health Compliance Team 👋" at bounding box center [639, 254] width 342 height 20
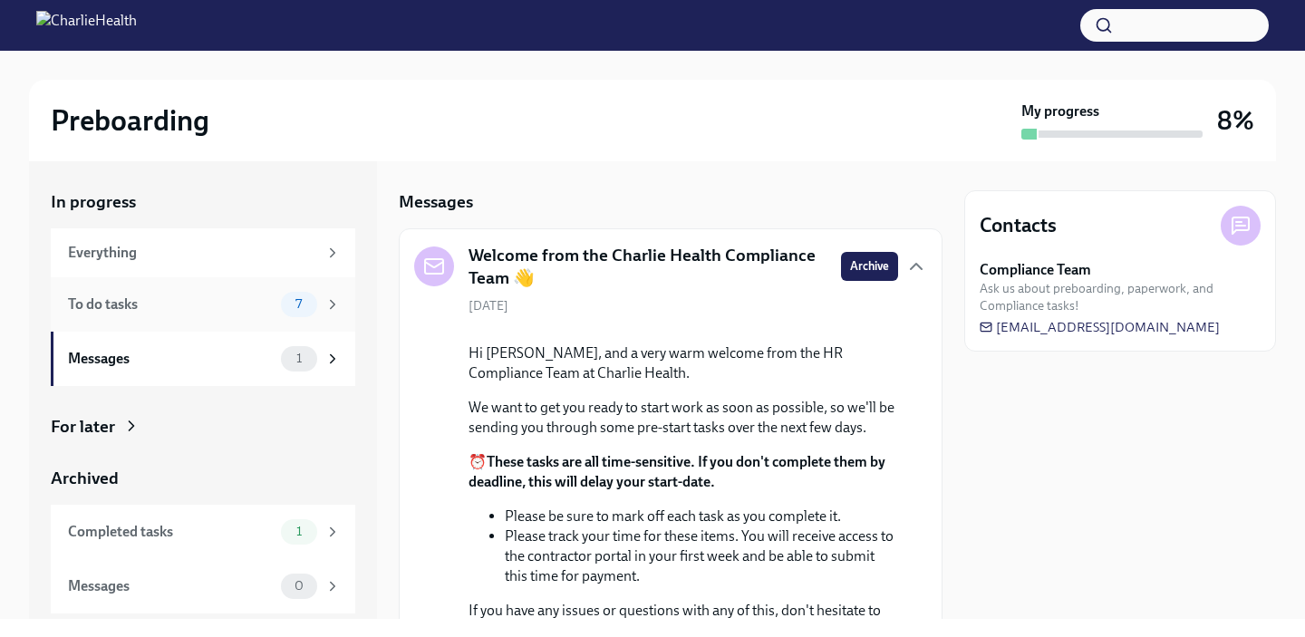
click at [274, 298] on div "To do tasks 7" at bounding box center [204, 304] width 273 height 25
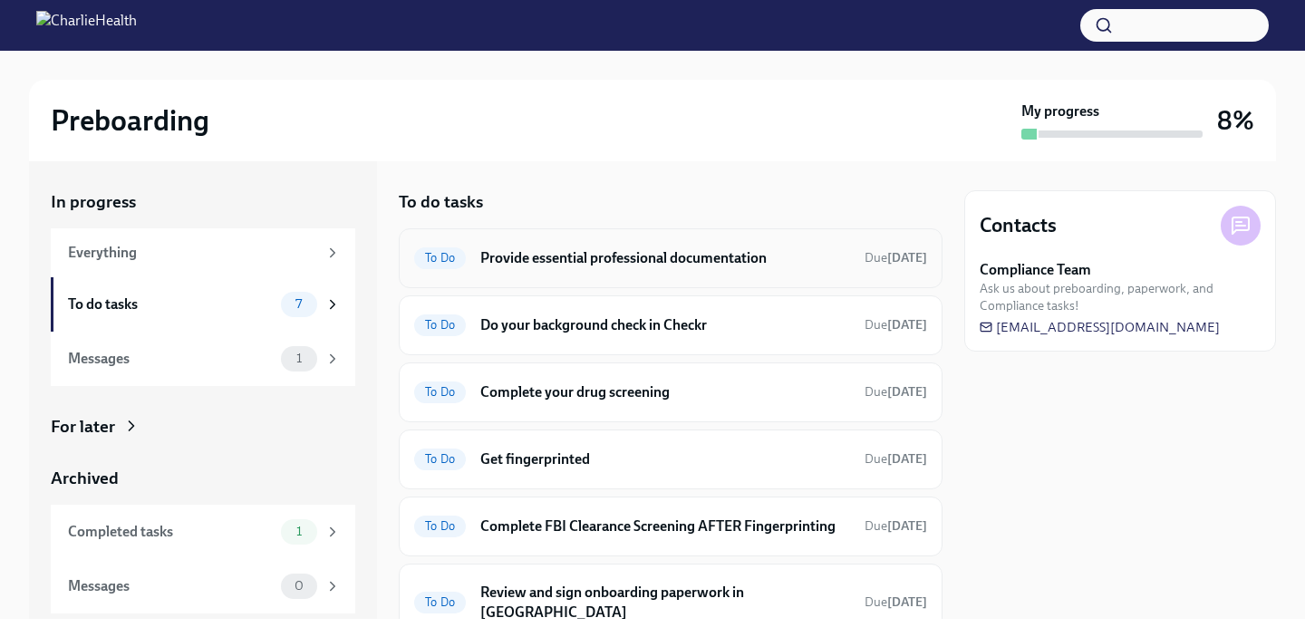
click at [643, 276] on div "To Do Provide essential professional documentation Due [DATE]" at bounding box center [671, 258] width 544 height 60
click at [887, 253] on strong "[DATE]" at bounding box center [907, 257] width 40 height 15
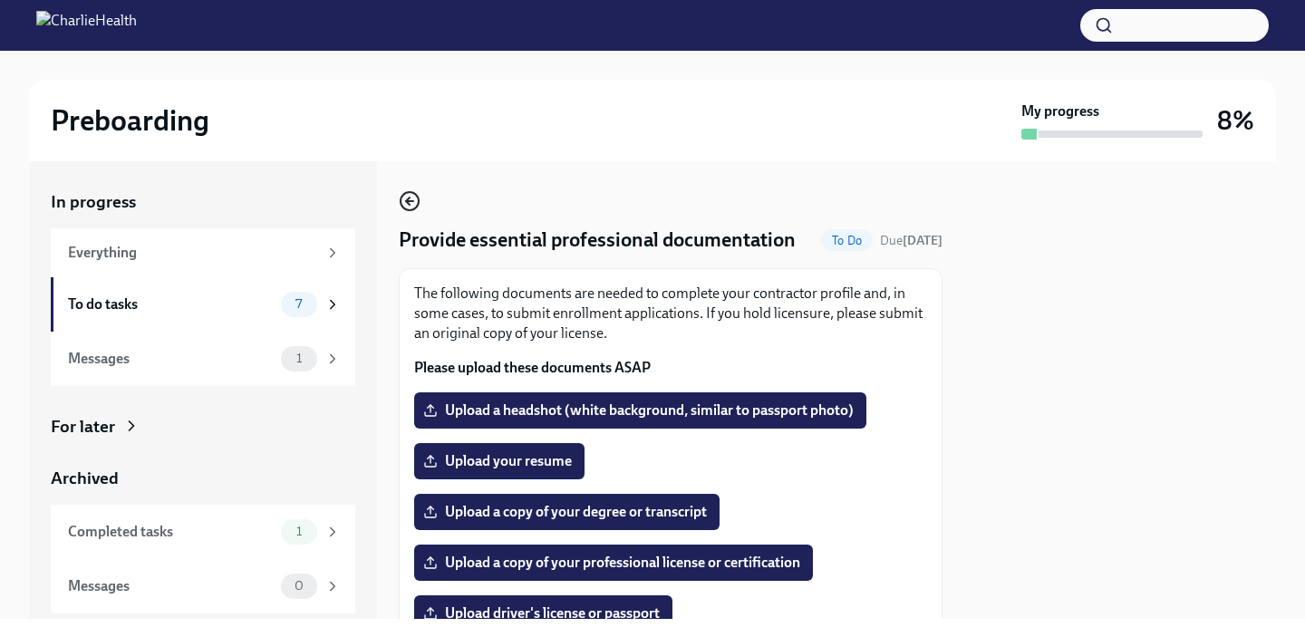
click at [412, 208] on icon "button" at bounding box center [410, 201] width 22 height 22
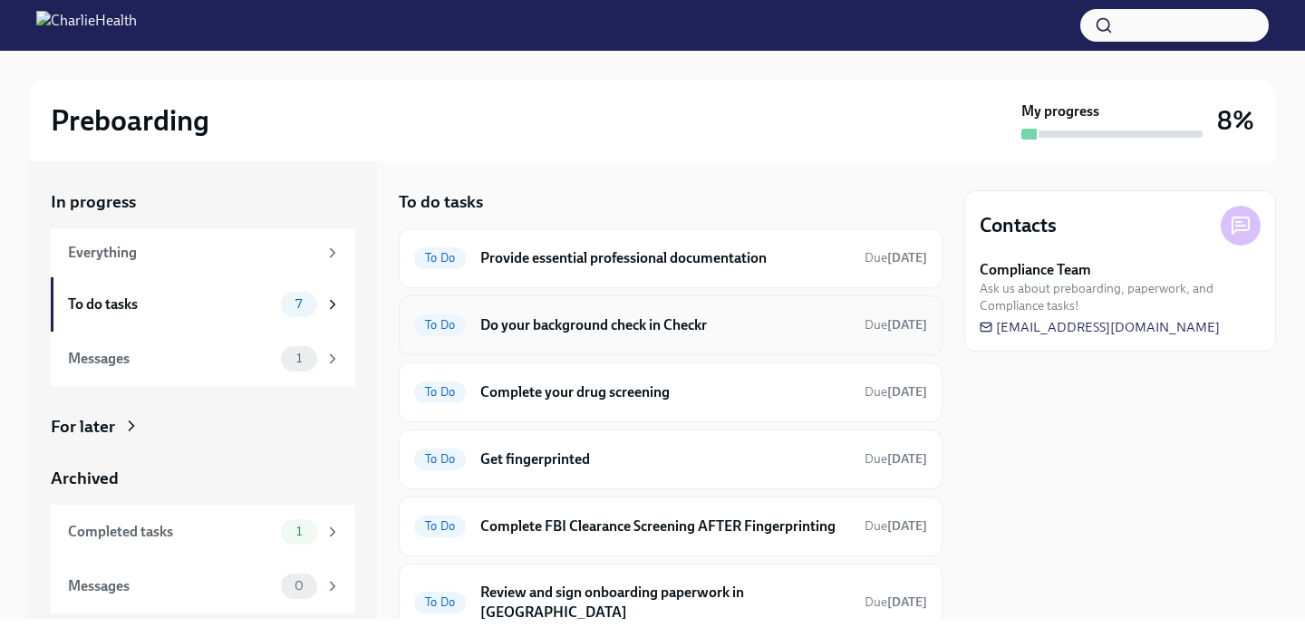
click at [864, 327] on span "Due [DATE]" at bounding box center [895, 324] width 63 height 15
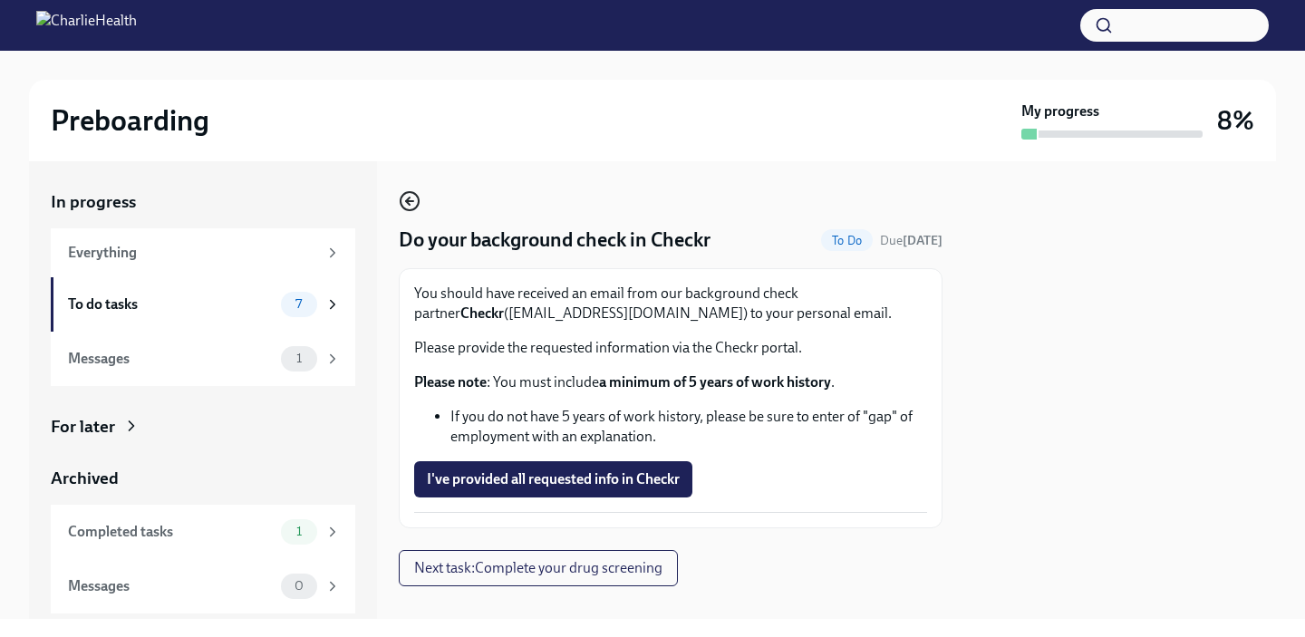
click at [404, 206] on icon "button" at bounding box center [410, 201] width 22 height 22
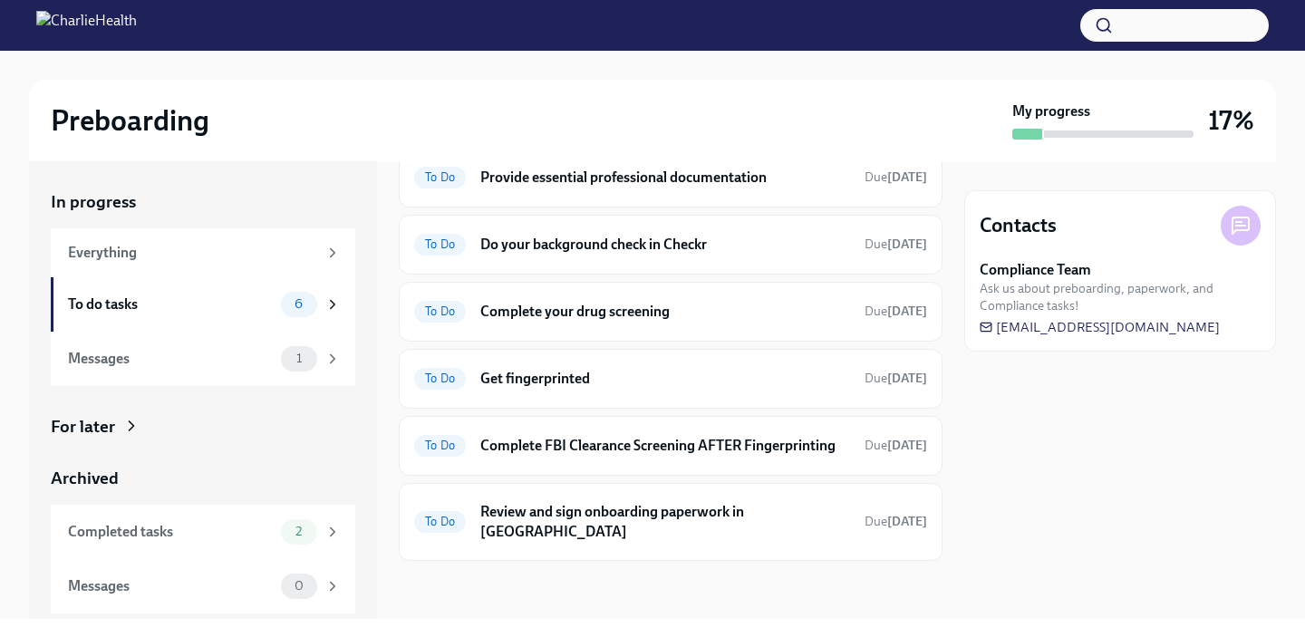
scroll to position [81, 0]
